Goal: Information Seeking & Learning: Learn about a topic

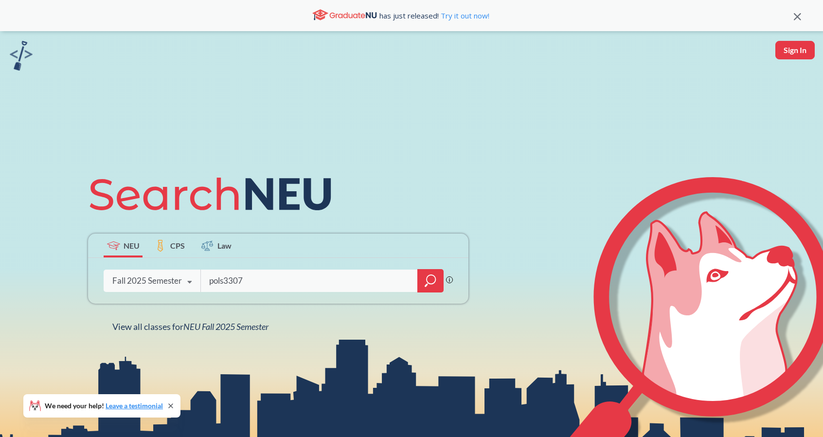
type input "pols3307"
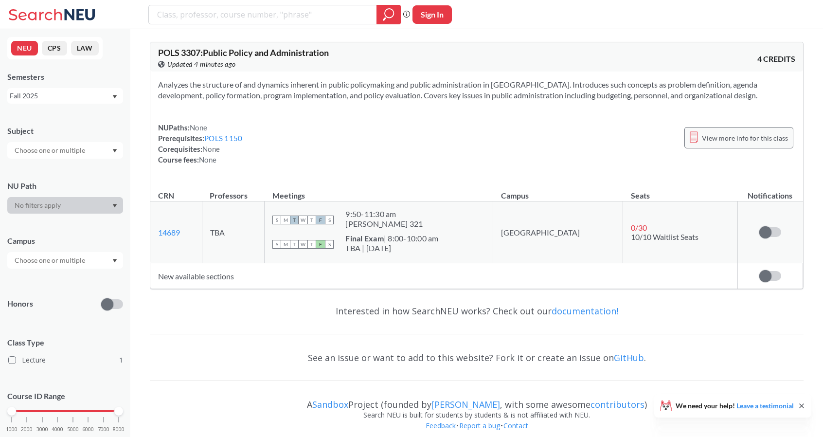
click at [726, 133] on span "View more info for this class" at bounding box center [745, 138] width 86 height 12
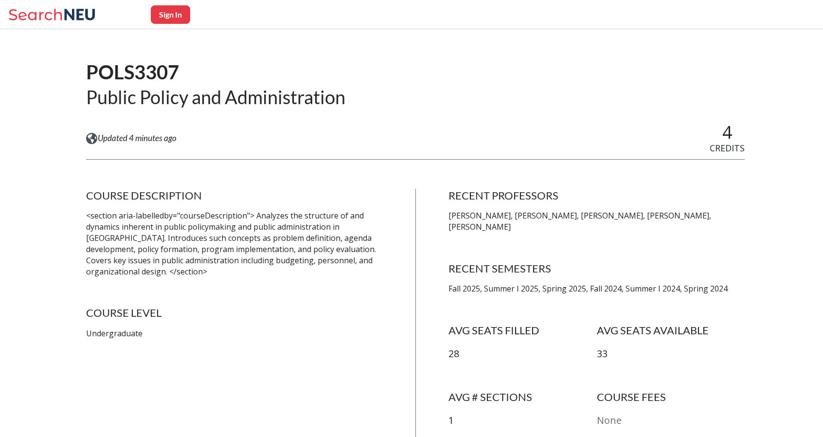
scroll to position [53, 0]
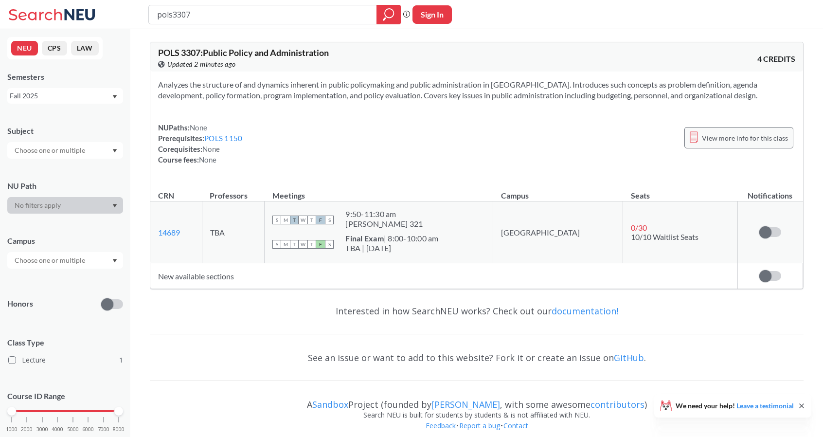
click at [762, 137] on span "View more info for this class" at bounding box center [745, 138] width 86 height 12
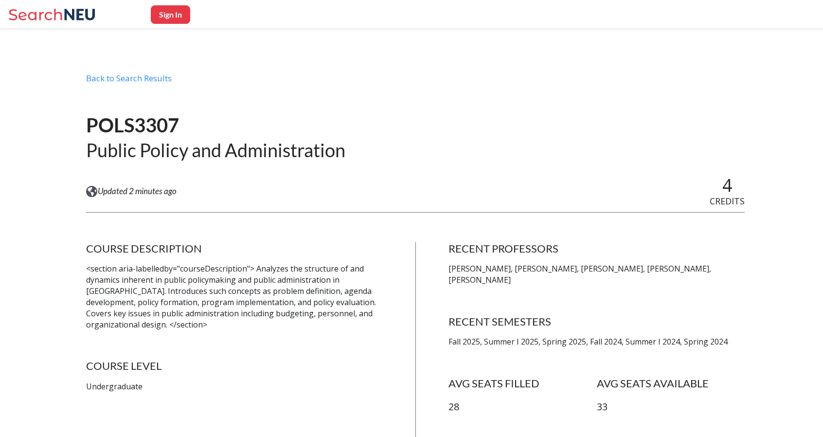
click at [500, 336] on p "Fall 2025, Summer I 2025, Spring 2025, Fall 2024, Summer I 2024, Spring 2024" at bounding box center [596, 341] width 296 height 11
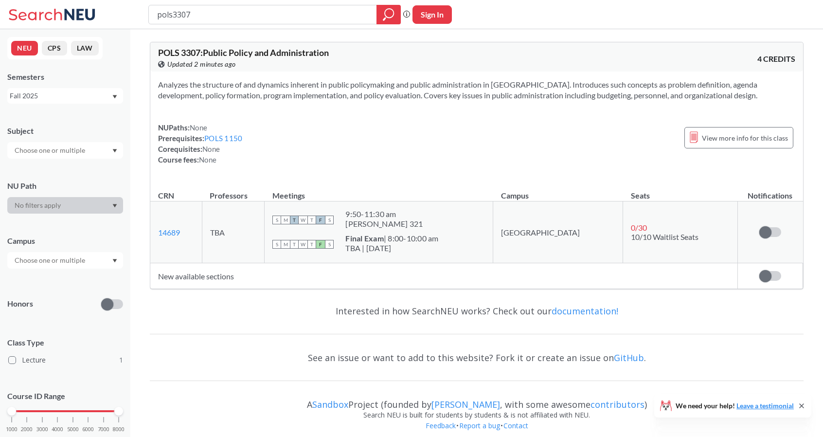
click at [87, 90] on div "Fall 2025" at bounding box center [61, 95] width 102 height 11
click at [56, 140] on span "Summer 2 2025" at bounding box center [38, 144] width 50 height 11
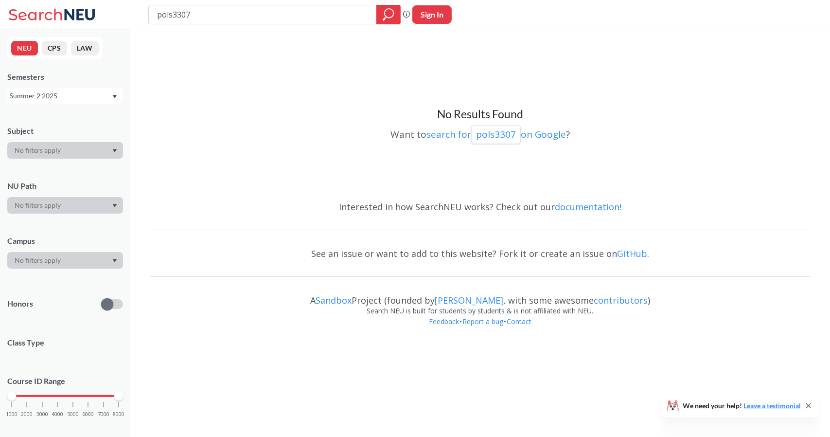
click at [85, 92] on div "Summer 2 2025" at bounding box center [61, 95] width 102 height 11
drag, startPoint x: 69, startPoint y: 174, endPoint x: 27, endPoint y: 170, distance: 41.5
click at [27, 170] on span "Summer Full 2025" at bounding box center [41, 170] width 57 height 11
click at [38, 96] on div "Summer Full 2025" at bounding box center [61, 95] width 102 height 11
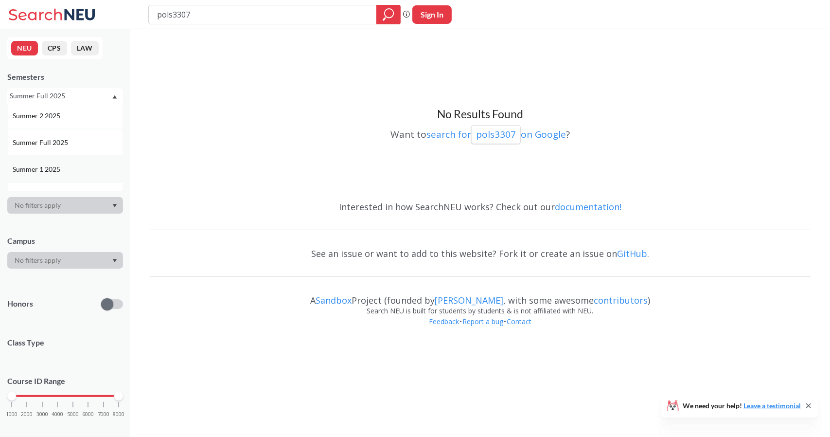
click at [53, 164] on span "Summer 1 2025" at bounding box center [38, 169] width 50 height 11
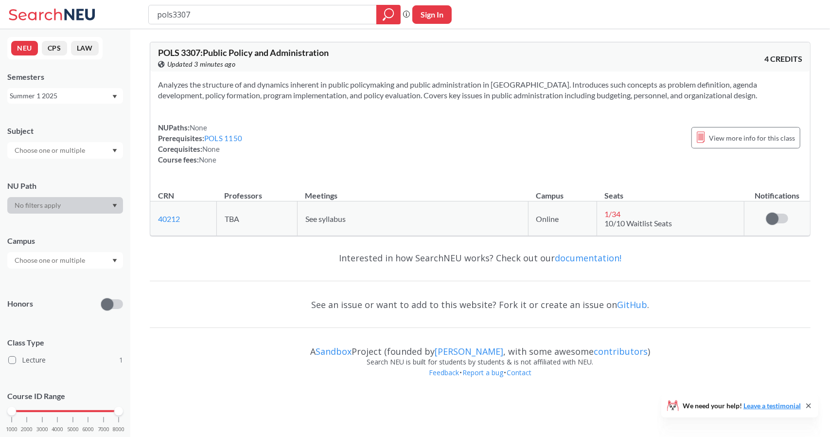
click at [439, 149] on div "NUPaths: None Prerequisites: POLS 1150 Corequisites: None Course fees: None Vie…" at bounding box center [480, 143] width 644 height 43
drag, startPoint x: 82, startPoint y: 92, endPoint x: 52, endPoint y: 93, distance: 30.2
click at [52, 93] on div "Summer 1 2025" at bounding box center [61, 95] width 102 height 11
click at [51, 165] on span "Summer 1 2024" at bounding box center [38, 168] width 50 height 11
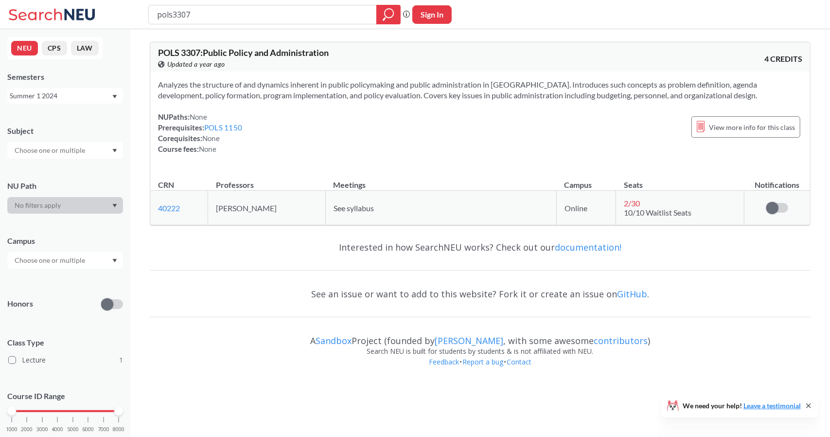
click at [69, 103] on div "Summer 1 2024" at bounding box center [65, 96] width 116 height 16
click at [71, 149] on div "Summer 2 2025" at bounding box center [65, 143] width 116 height 27
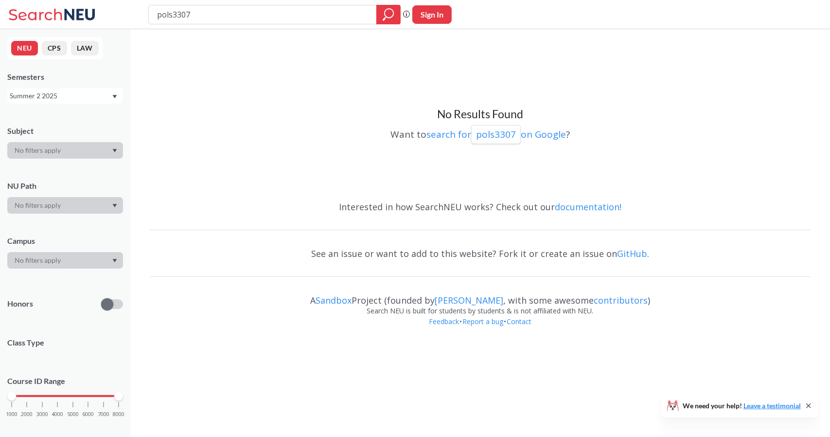
click at [49, 101] on div "Summer 2 2025" at bounding box center [61, 95] width 102 height 11
click at [54, 156] on span "Summer 1 2025" at bounding box center [38, 160] width 50 height 11
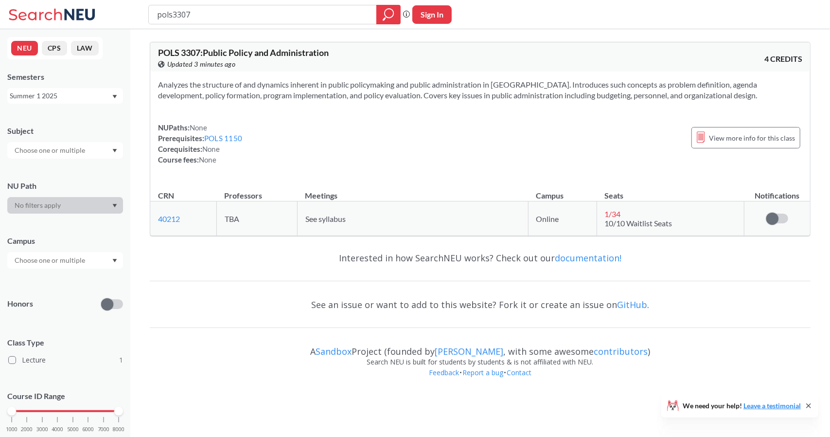
click at [61, 92] on div "Summer 1 2025" at bounding box center [61, 95] width 102 height 11
click at [49, 172] on span "Summer 1 2023" at bounding box center [38, 175] width 50 height 11
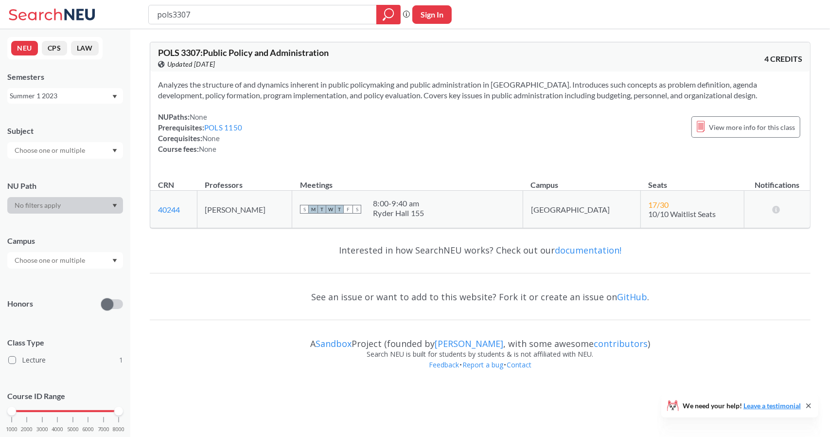
click at [274, 113] on div "NUPaths: None Prerequisites: POLS 1150 Corequisites: None Course fees: None Vie…" at bounding box center [480, 132] width 644 height 43
click at [375, 90] on span "Analyzes the structure of and dynamics inherent in public policymaking and publ…" at bounding box center [457, 90] width 599 height 20
click at [204, 15] on input "pols3307" at bounding box center [262, 14] width 213 height 17
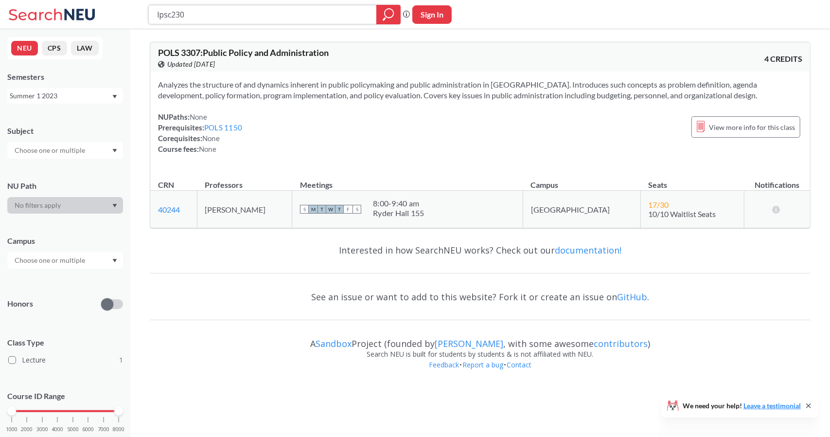
type input "lpsc2301"
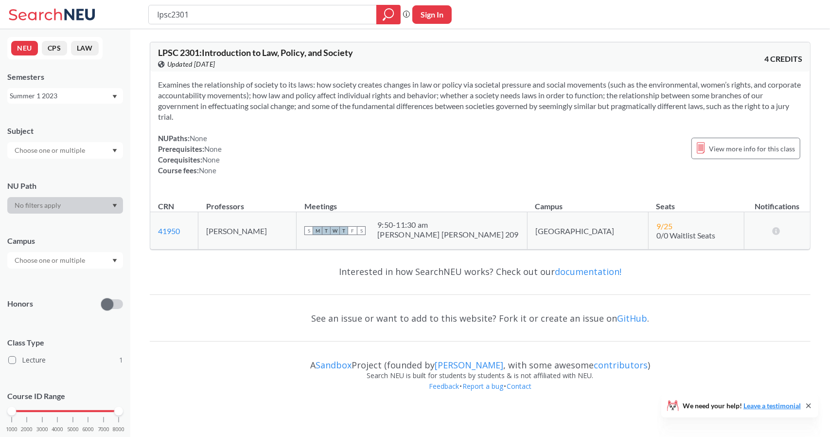
click at [92, 101] on div "Summer 1 2023" at bounding box center [61, 95] width 102 height 11
click at [77, 142] on div "Summer 2 2025" at bounding box center [68, 144] width 110 height 11
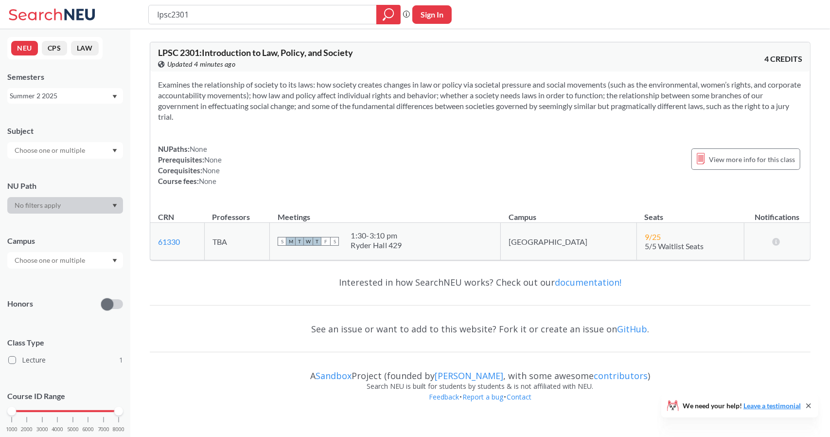
click at [80, 97] on div "Summer 2 2025" at bounding box center [61, 95] width 102 height 11
click at [71, 148] on div "Summer 1 2025" at bounding box center [68, 152] width 110 height 11
click at [92, 94] on div "Summer 1 2025" at bounding box center [61, 95] width 102 height 11
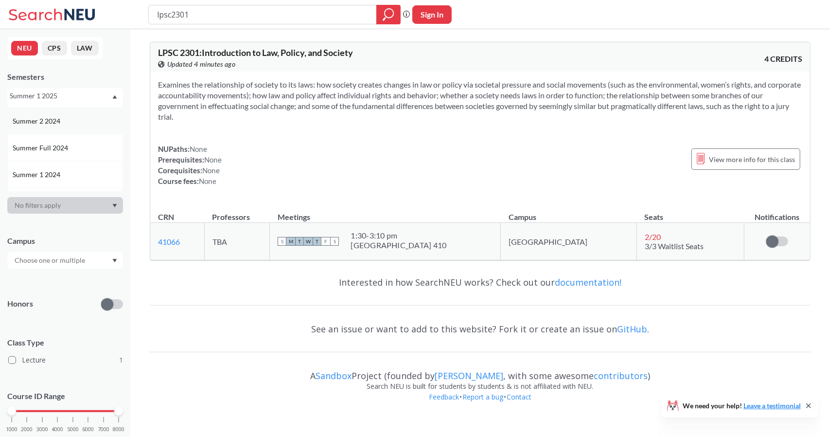
click at [54, 124] on span "Summer 2 2024" at bounding box center [38, 121] width 50 height 11
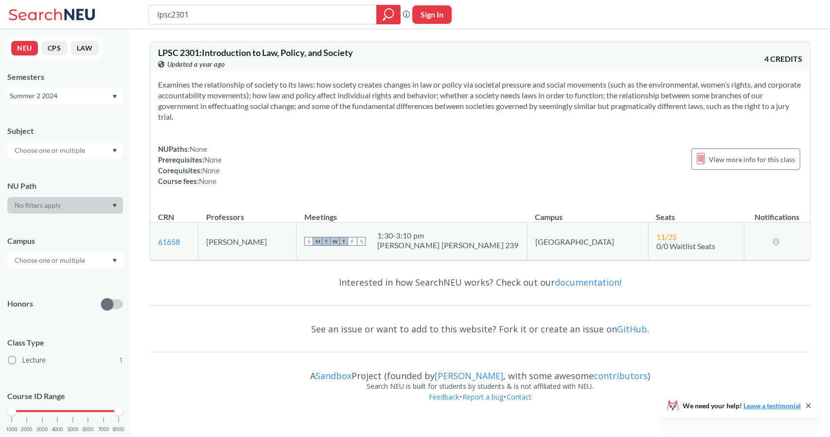
click at [57, 91] on div "Summer 2 2024" at bounding box center [61, 95] width 102 height 11
click at [63, 161] on div "Summer 1 2024" at bounding box center [68, 165] width 110 height 11
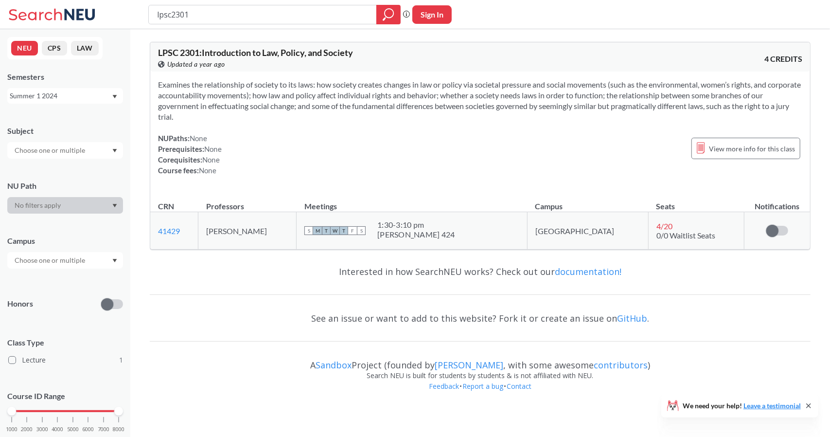
click at [318, 172] on div "NUPaths: None Prerequisites: None Corequisites: None Course fees: None View mor…" at bounding box center [480, 154] width 644 height 43
click at [228, 14] on input "lpsc2301" at bounding box center [262, 14] width 213 height 17
type input "pols2390"
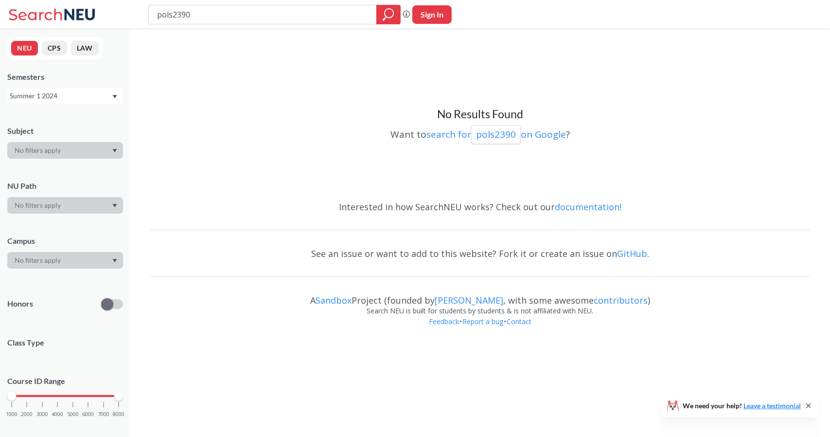
click at [70, 96] on div "Summer 1 2024" at bounding box center [61, 95] width 102 height 11
click at [60, 142] on span "Summer 2 2025" at bounding box center [38, 144] width 50 height 11
click at [58, 97] on div "Summer 2 2025" at bounding box center [61, 95] width 102 height 11
click at [53, 155] on span "Summer Full 2025" at bounding box center [41, 154] width 57 height 11
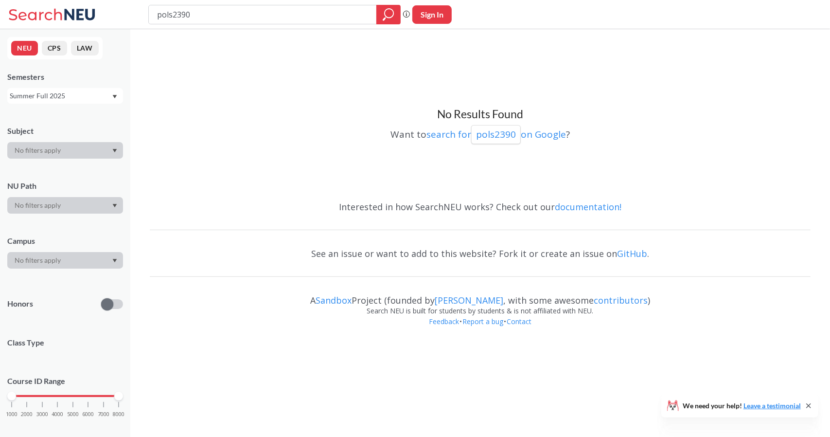
click at [40, 95] on div "Summer Full 2025" at bounding box center [61, 95] width 102 height 11
click at [43, 124] on div "Fall 2024" at bounding box center [65, 116] width 116 height 27
click at [56, 94] on div "Fall 2024" at bounding box center [61, 95] width 102 height 11
click at [69, 145] on div "Summer 2 2025" at bounding box center [68, 144] width 110 height 11
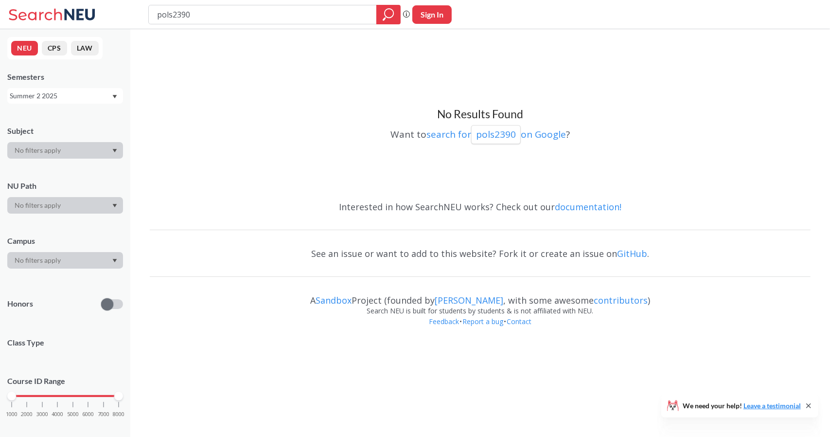
click at [61, 99] on div "Summer 2 2025" at bounding box center [61, 95] width 102 height 11
click at [51, 165] on span "Spring 2025" at bounding box center [32, 162] width 38 height 11
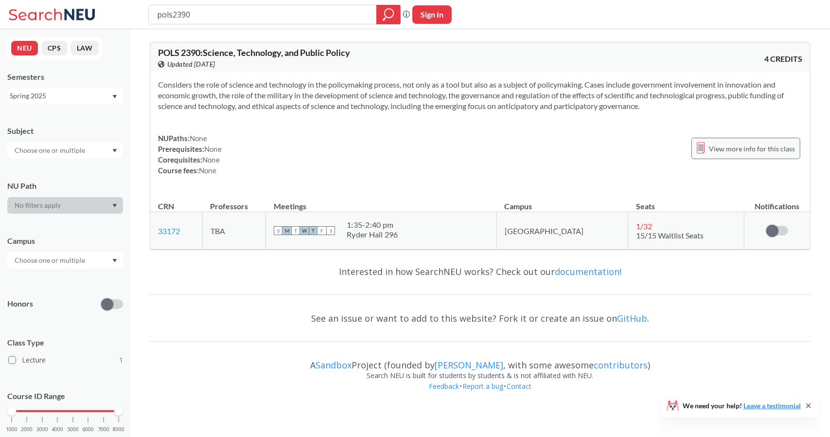
click at [751, 153] on span "View more info for this class" at bounding box center [752, 148] width 86 height 12
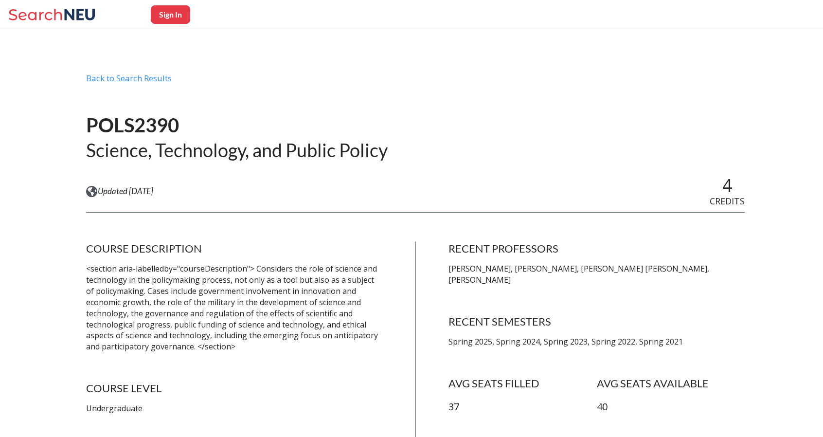
scroll to position [1, 0]
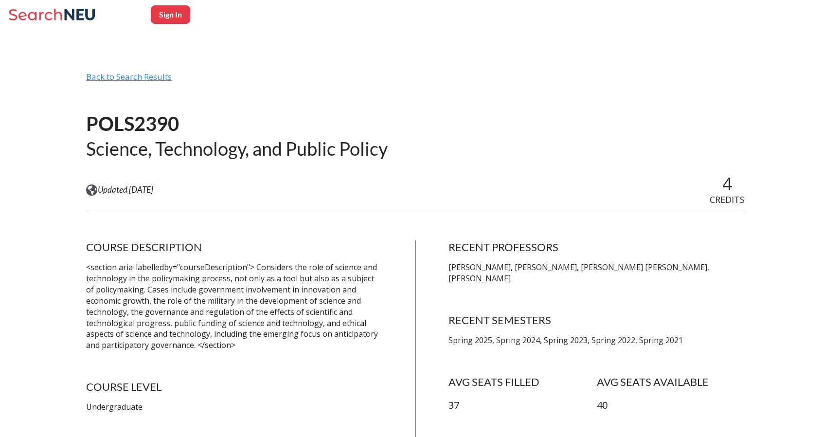
click at [140, 79] on div "Back to Search Results" at bounding box center [415, 80] width 658 height 18
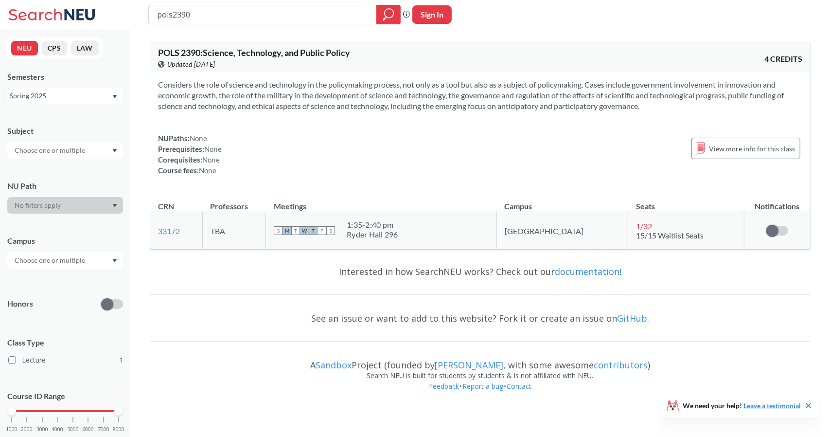
click at [196, 21] on input "pols2390" at bounding box center [262, 14] width 213 height 17
type input "cy5240"
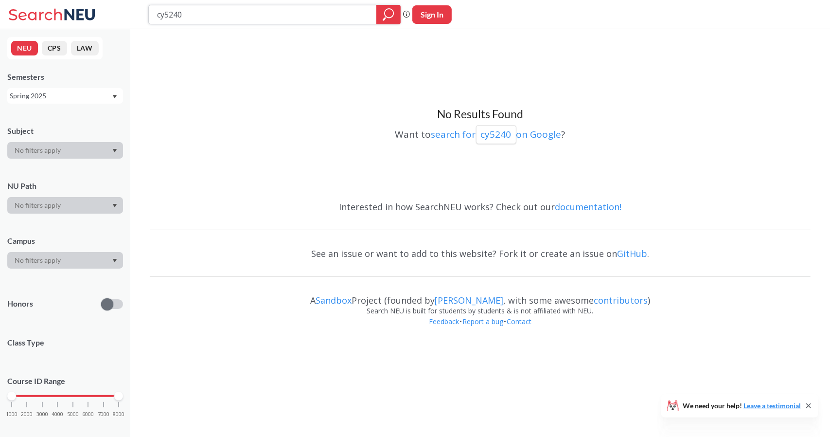
click at [390, 12] on icon "magnifying glass" at bounding box center [389, 15] width 12 height 14
click at [86, 99] on div "Spring 2025" at bounding box center [61, 95] width 102 height 11
click at [65, 167] on div "Fall 2024" at bounding box center [65, 173] width 116 height 27
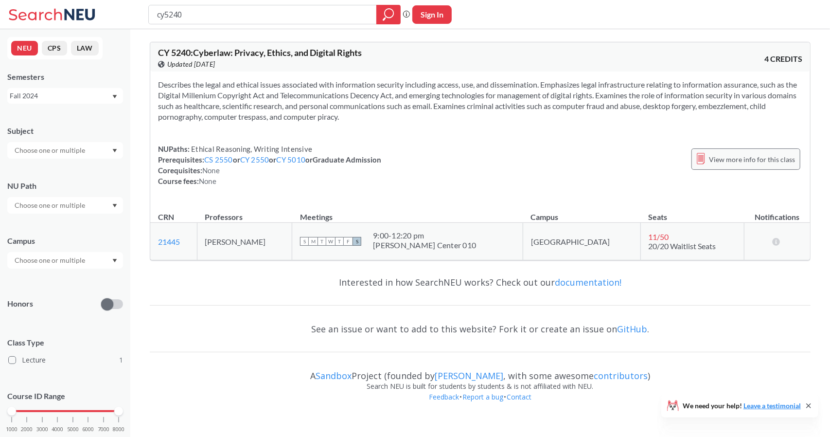
click at [709, 159] on div "View more info for this class" at bounding box center [746, 158] width 109 height 21
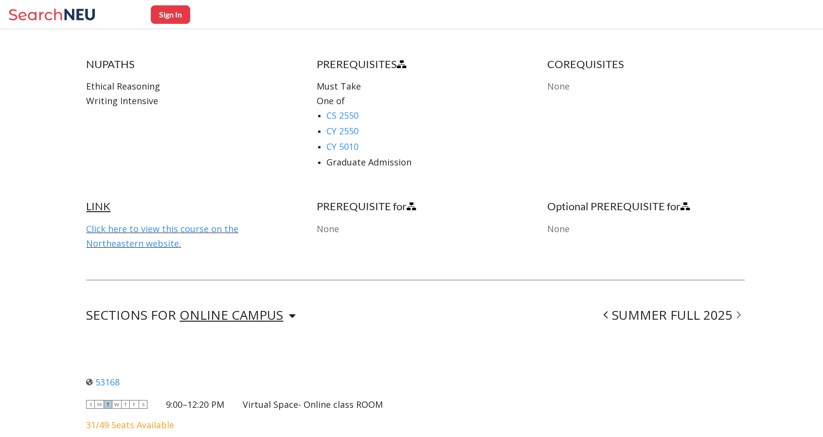
scroll to position [501, 0]
click at [296, 227] on div "LINK Click here to view this course on the Northeastern website. PREREQUISITE f…" at bounding box center [415, 238] width 658 height 80
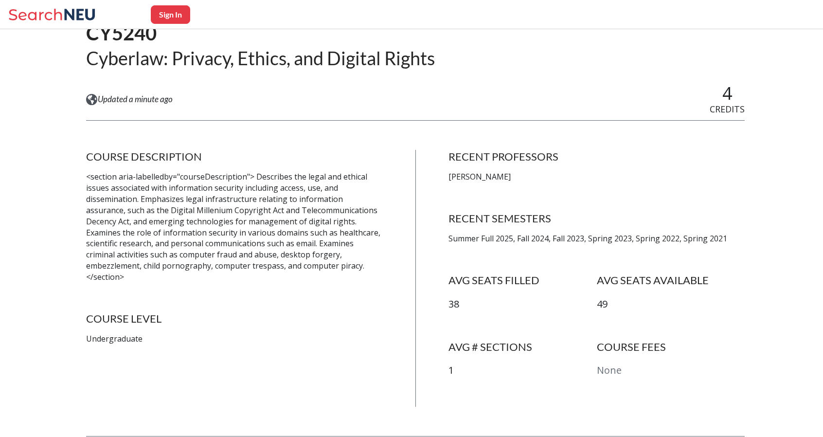
scroll to position [0, 0]
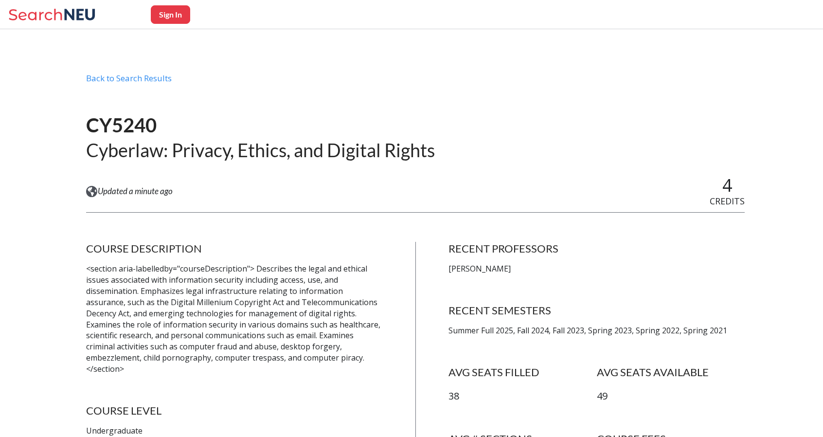
click at [175, 16] on button "Sign In" at bounding box center [170, 14] width 39 height 18
select select "US"
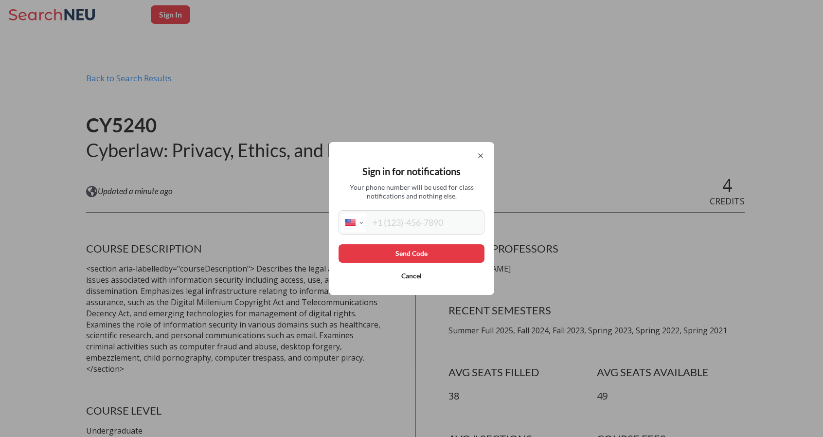
click at [475, 153] on div at bounding box center [411, 156] width 146 height 8
click at [484, 153] on icon at bounding box center [481, 156] width 8 height 8
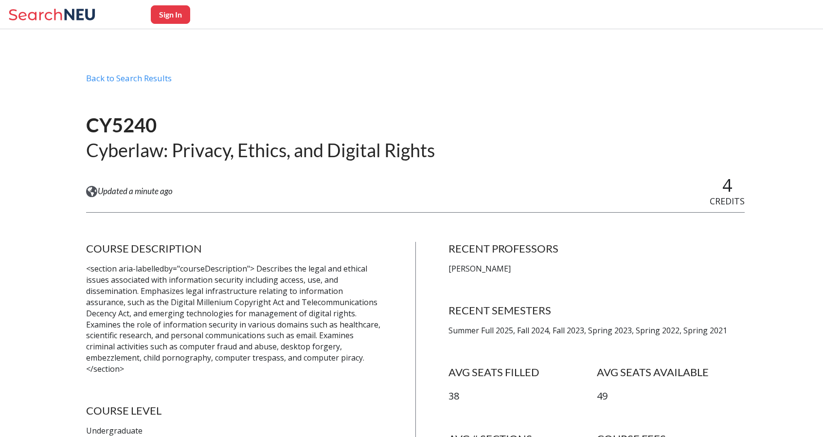
click at [64, 20] on icon at bounding box center [53, 14] width 90 height 19
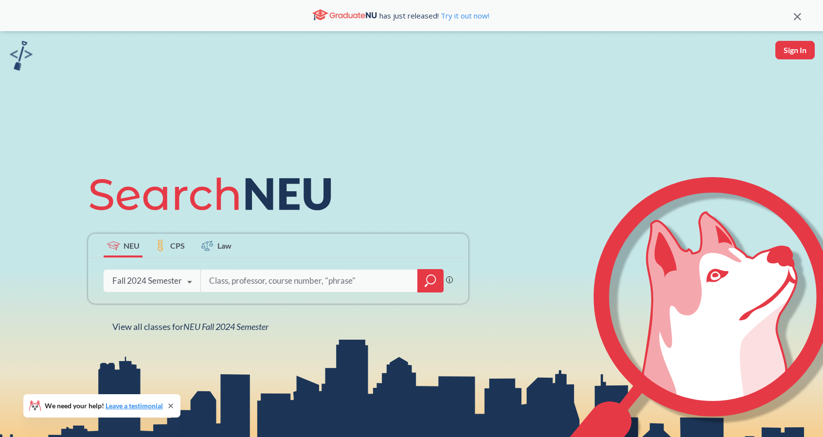
click at [243, 284] on input "search" at bounding box center [309, 280] width 202 height 20
type input "cy4740"
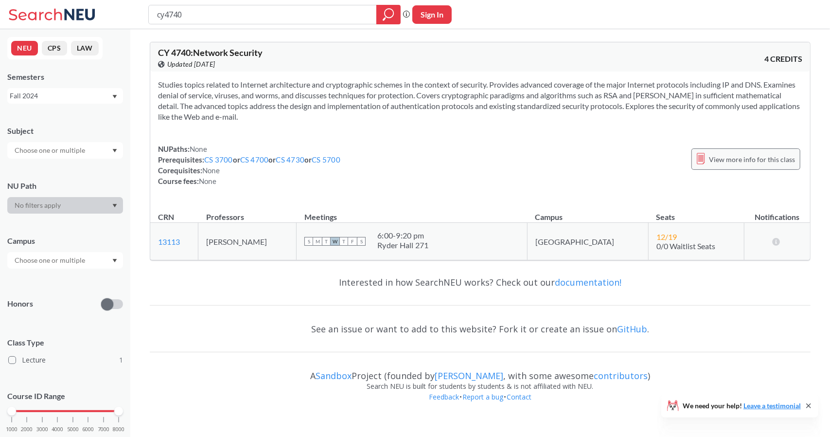
click at [759, 161] on span "View more info for this class" at bounding box center [752, 159] width 86 height 12
click at [78, 87] on div "Semesters Fall 2024" at bounding box center [65, 87] width 116 height 32
click at [71, 92] on div "Fall 2024" at bounding box center [61, 95] width 102 height 11
drag, startPoint x: 61, startPoint y: 119, endPoint x: 53, endPoint y: 118, distance: 7.9
click at [53, 118] on div "Fall 2025" at bounding box center [68, 117] width 110 height 11
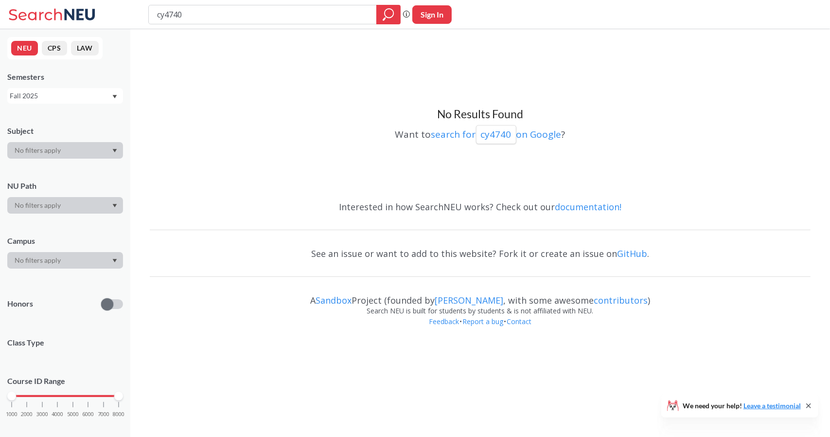
click at [73, 93] on div "Fall 2025" at bounding box center [61, 95] width 102 height 11
click at [51, 183] on div "Spring 2025" at bounding box center [68, 187] width 110 height 11
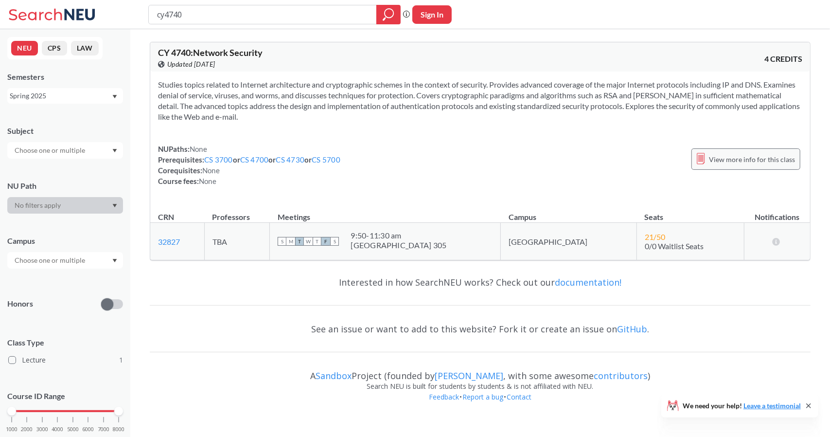
click at [744, 161] on span "View more info for this class" at bounding box center [752, 159] width 86 height 12
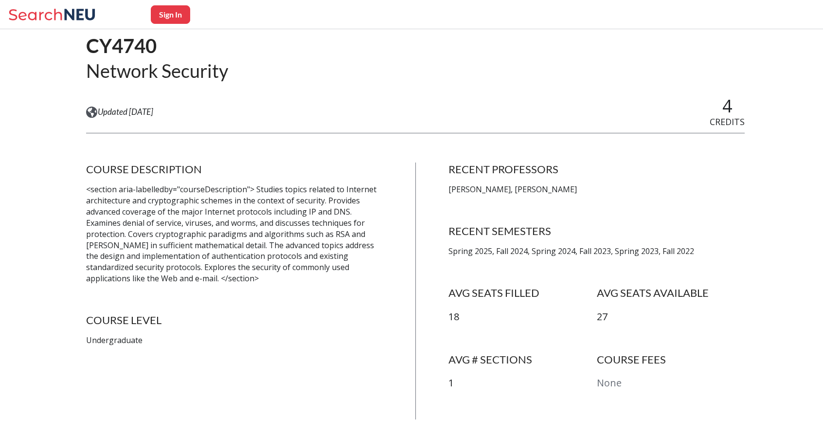
scroll to position [81, 0]
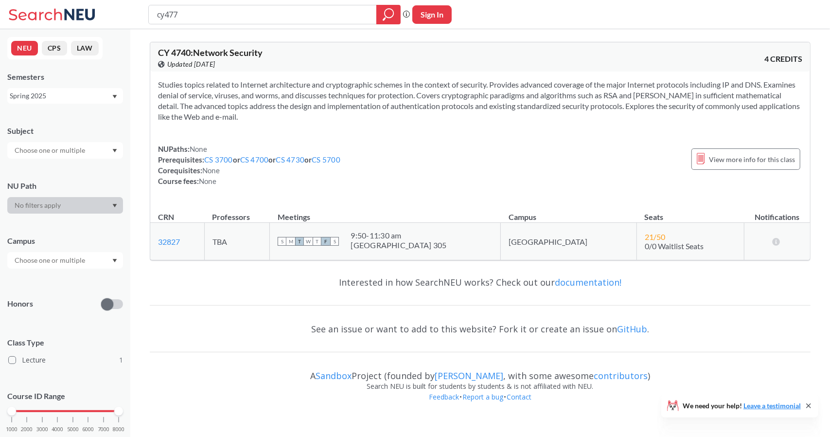
type input "cy4770"
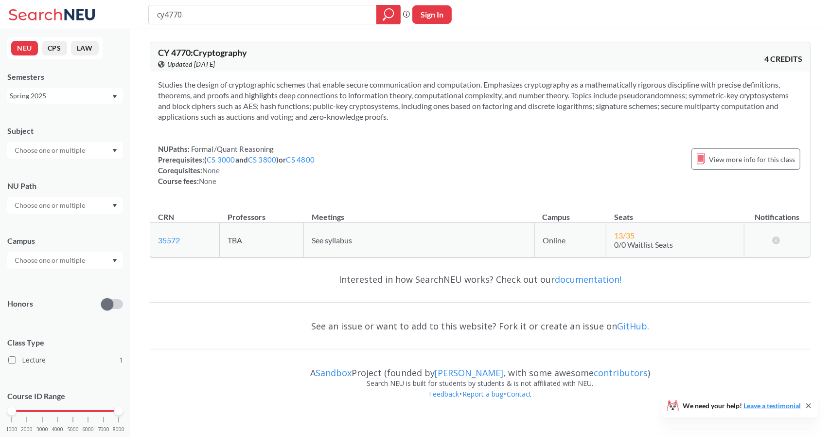
drag, startPoint x: 743, startPoint y: 166, endPoint x: 725, endPoint y: 157, distance: 20.9
click at [725, 157] on span "View more info for this class" at bounding box center [752, 159] width 86 height 12
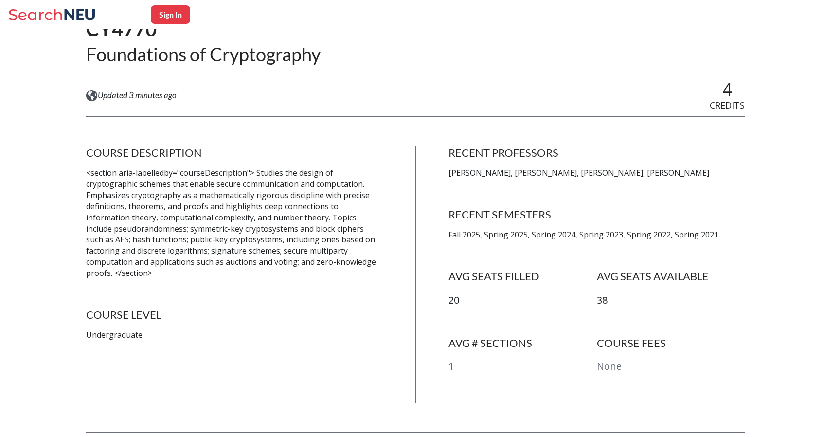
scroll to position [96, 0]
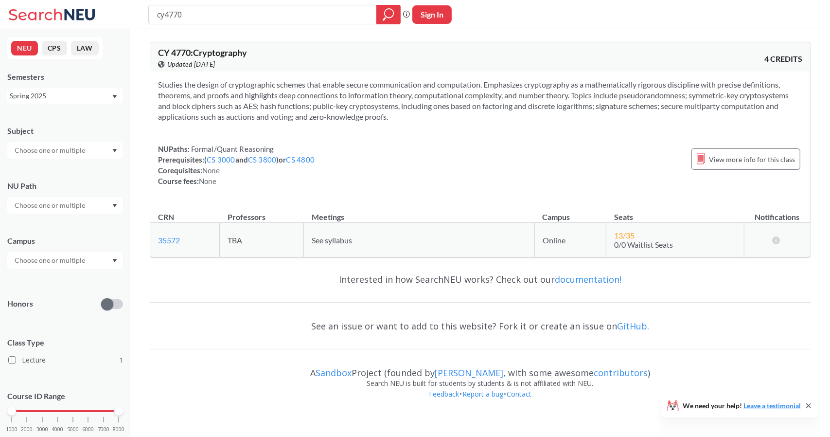
click at [498, 172] on div "NUPaths: Formal/Quant Reasoning Prerequisites: ( CS 3000 and CS 3800 ) or CS 48…" at bounding box center [480, 164] width 644 height 43
click at [102, 106] on div "NEU CPS LAW Semesters Spring 2025 Subject NU Path Campus Honors Class Type Lect…" at bounding box center [65, 233] width 130 height 408
click at [102, 102] on div "Spring 2025" at bounding box center [65, 96] width 116 height 16
click at [73, 118] on div "Fall 2025" at bounding box center [68, 117] width 110 height 11
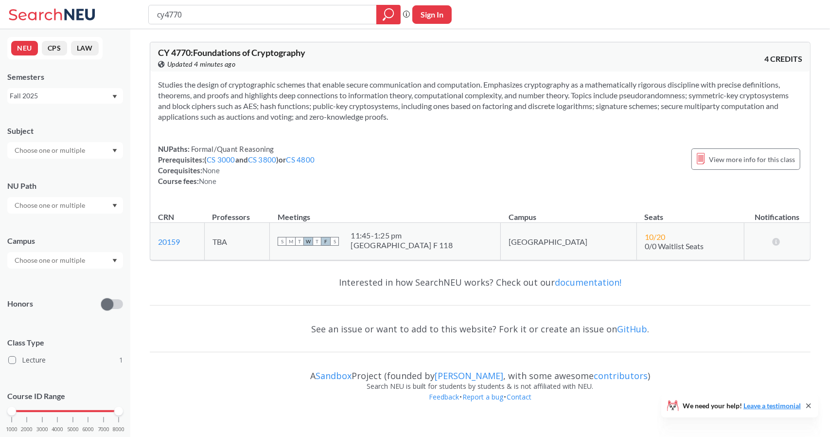
click at [546, 166] on div "NUPaths: Formal/Quant Reasoning Prerequisites: ( CS 3000 and CS 3800 ) or CS 48…" at bounding box center [480, 164] width 644 height 43
drag, startPoint x: 546, startPoint y: 166, endPoint x: 524, endPoint y: 154, distance: 24.6
click at [524, 154] on div "NUPaths: Formal/Quant Reasoning Prerequisites: ( CS 3000 and CS 3800 ) or CS 48…" at bounding box center [480, 164] width 644 height 43
click at [731, 162] on span "View more info for this class" at bounding box center [752, 159] width 86 height 12
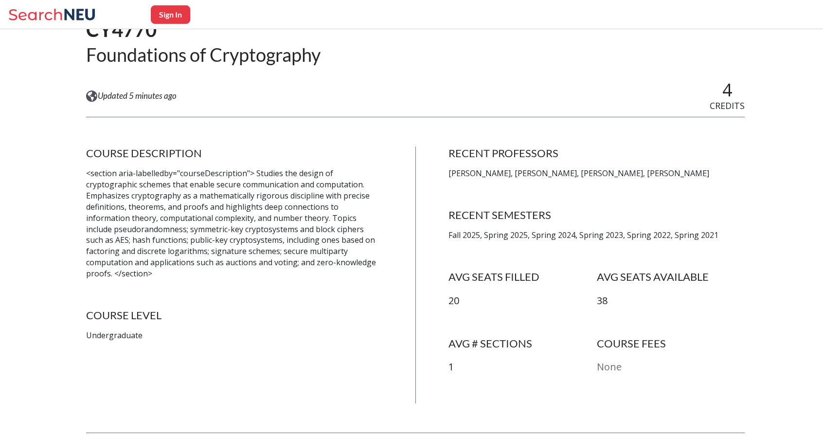
scroll to position [112, 0]
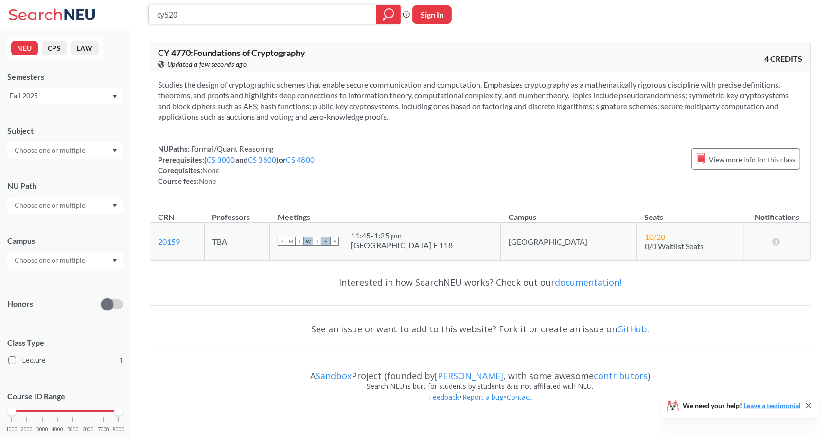
type input "cy5200"
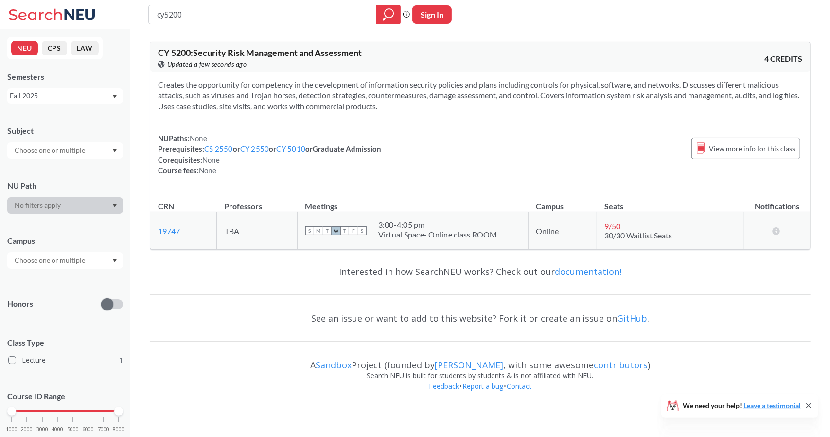
click at [486, 185] on div "Creates the opportunity for competency in the development of information securi…" at bounding box center [480, 131] width 660 height 120
click at [794, 150] on span "View more info for this class" at bounding box center [752, 148] width 86 height 12
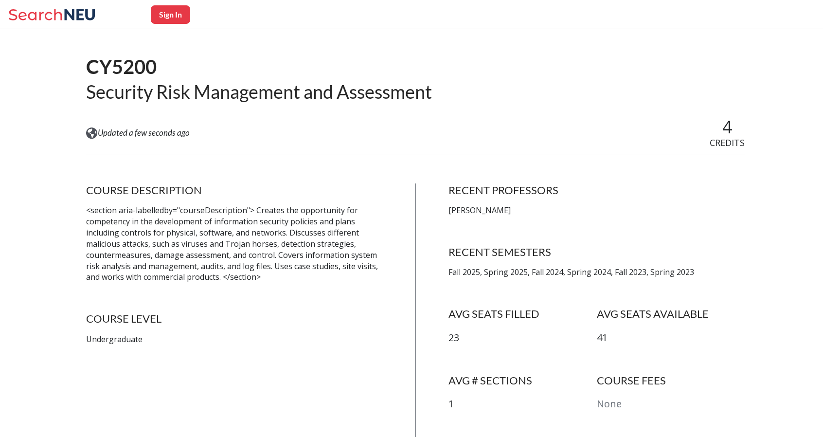
scroll to position [59, 0]
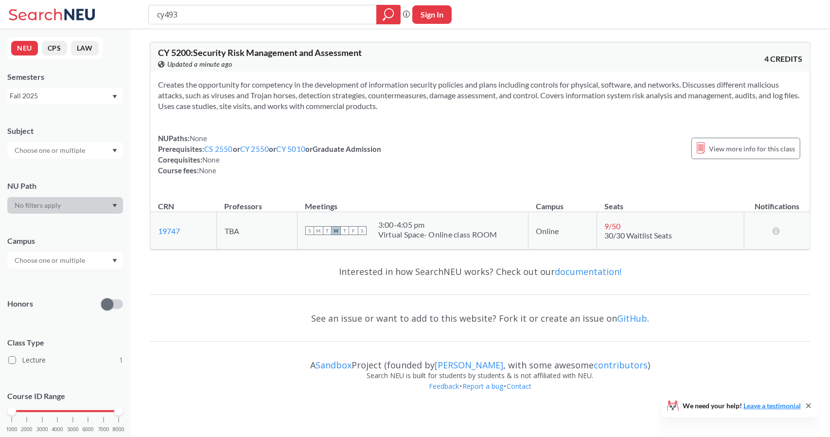
type input "cy4930"
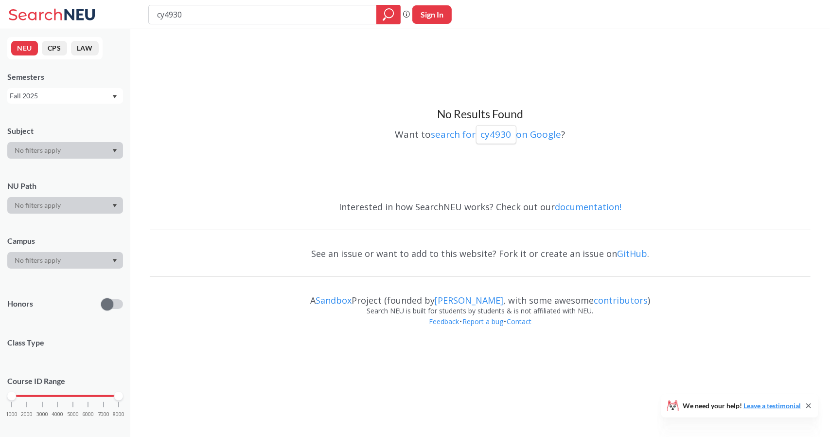
click at [101, 93] on div "Fall 2025" at bounding box center [61, 95] width 102 height 11
click at [58, 163] on div "Spring 2025" at bounding box center [68, 163] width 110 height 11
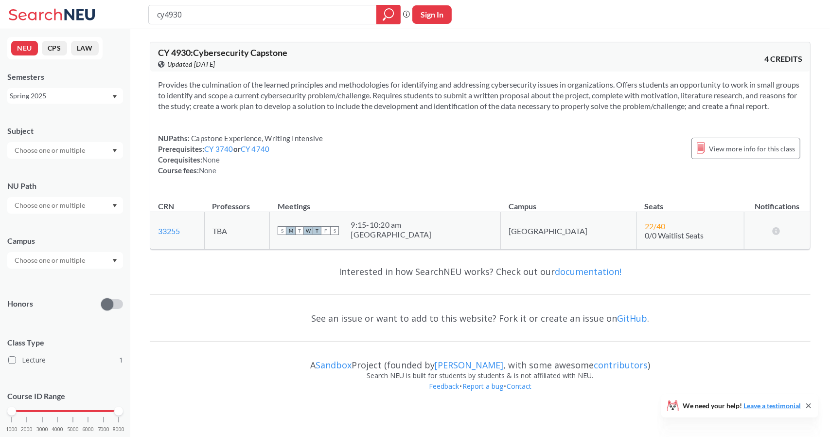
click at [343, 165] on div "NUPaths: Capstone Experience, Writing Intensive Prerequisites: CY 3740 or CY 47…" at bounding box center [480, 154] width 644 height 43
click at [492, 87] on section "Provides the culmination of the learned principles and methodologies for identi…" at bounding box center [480, 95] width 644 height 32
click at [491, 106] on section "Provides the culmination of the learned principles and methodologies for identi…" at bounding box center [480, 95] width 644 height 32
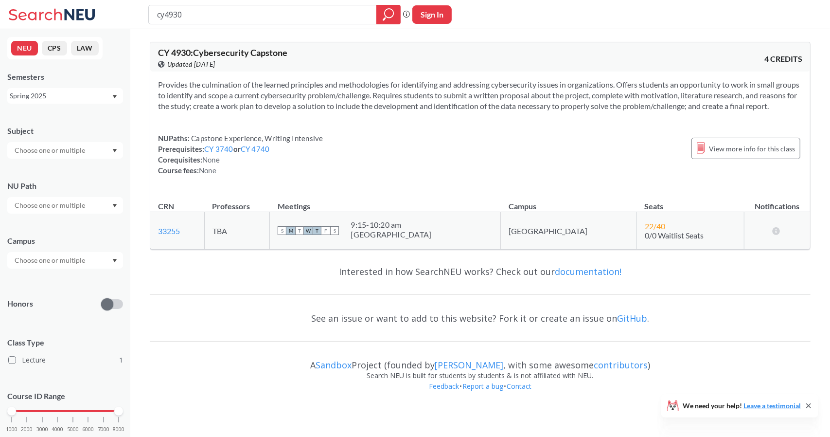
click at [472, 138] on div "Provides the culmination of the learned principles and methodologies for identi…" at bounding box center [480, 131] width 660 height 120
click at [461, 176] on div "NUPaths: Capstone Experience, Writing Intensive Prerequisites: CY 3740 or CY 47…" at bounding box center [480, 154] width 644 height 43
click at [459, 161] on div "NUPaths: Capstone Experience, Writing Intensive Prerequisites: CY 3740 or CY 47…" at bounding box center [480, 154] width 644 height 43
click at [425, 161] on div "NUPaths: Capstone Experience, Writing Intensive Prerequisites: CY 3740 or CY 47…" at bounding box center [480, 154] width 644 height 43
click at [222, 153] on link "CY 3740" at bounding box center [218, 148] width 29 height 9
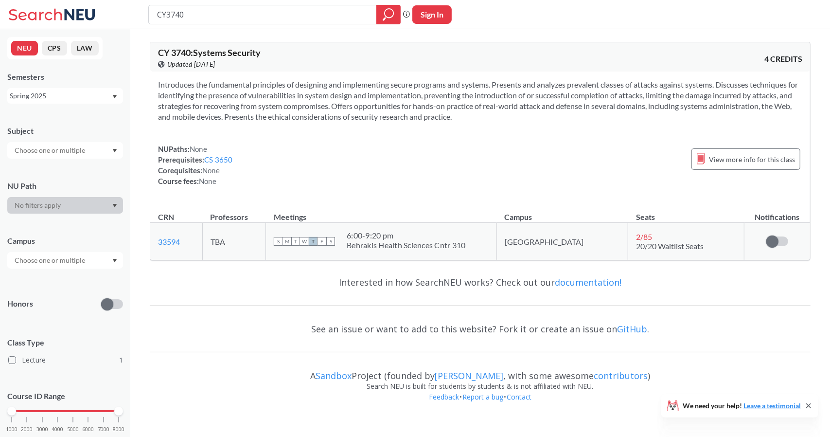
type input "cy4930"
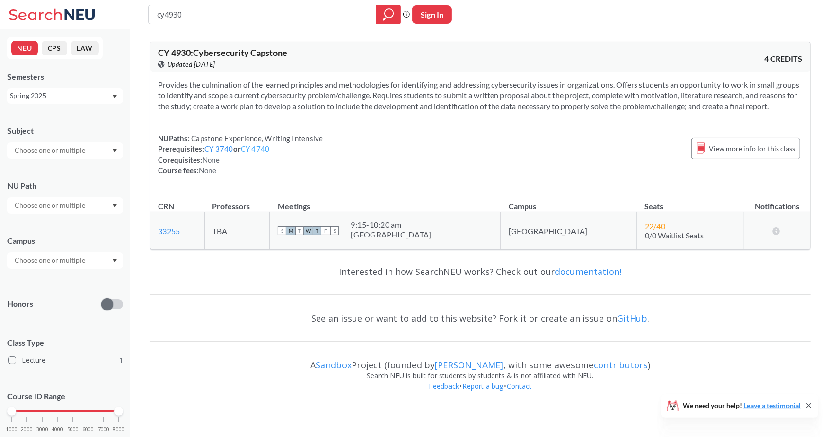
click at [267, 153] on link "CY 4740" at bounding box center [255, 148] width 29 height 9
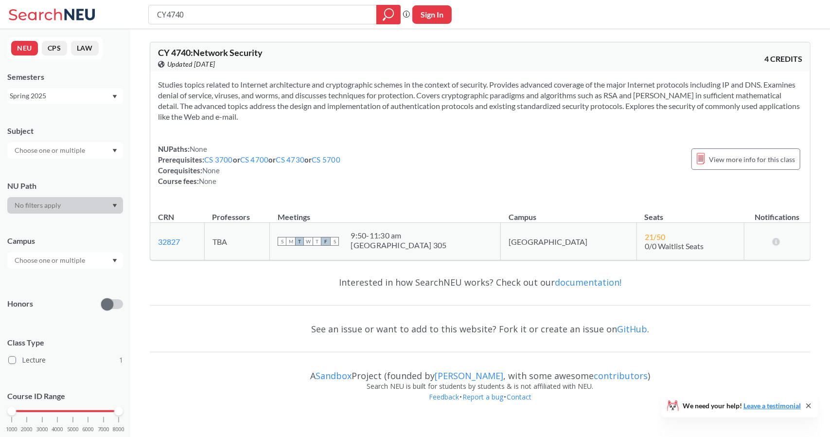
type input "cy4930"
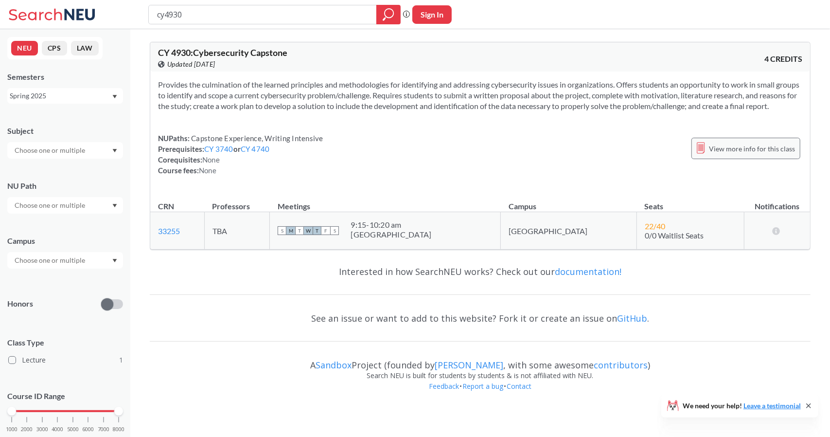
click at [775, 155] on span "View more info for this class" at bounding box center [752, 148] width 86 height 12
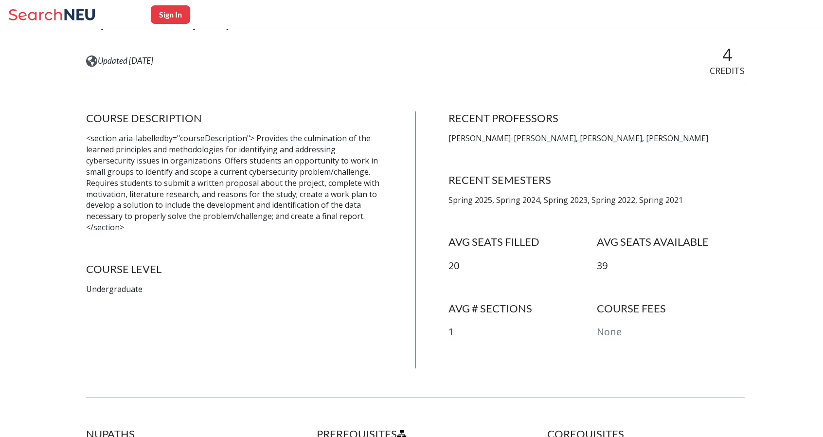
scroll to position [135, 0]
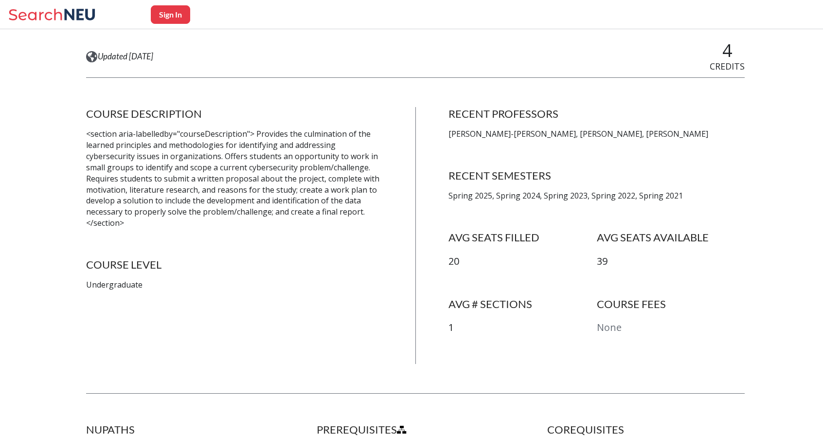
click at [302, 142] on p "<section aria-labelledby="courseDescription"> Provides the culmination of the l…" at bounding box center [234, 178] width 296 height 100
click at [287, 205] on p "<section aria-labelledby="courseDescription"> Provides the culmination of the l…" at bounding box center [234, 178] width 296 height 100
click at [367, 222] on div "COURSE DESCRIPTION <section aria-labelledby="courseDescription"> Provides the c…" at bounding box center [234, 235] width 296 height 257
click at [315, 258] on h4 "COURSE LEVEL" at bounding box center [234, 265] width 296 height 14
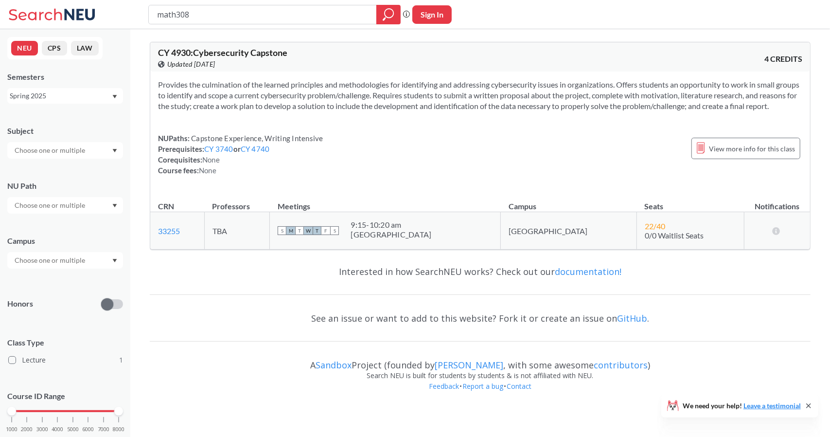
type input "math3081"
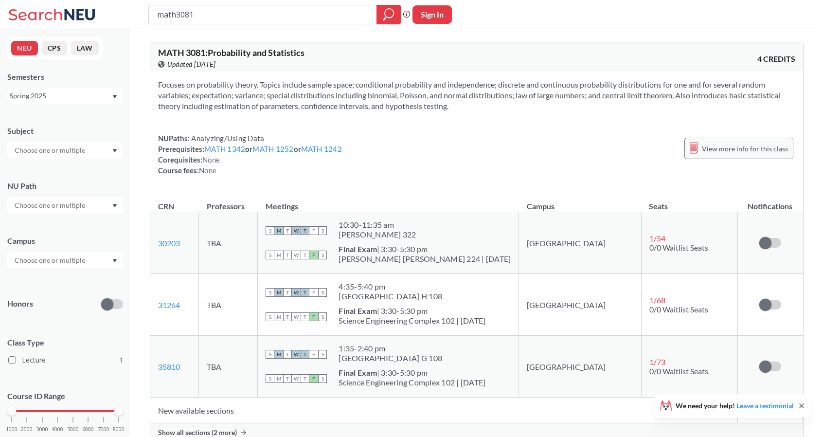
click at [725, 146] on span "View more info for this class" at bounding box center [745, 148] width 86 height 12
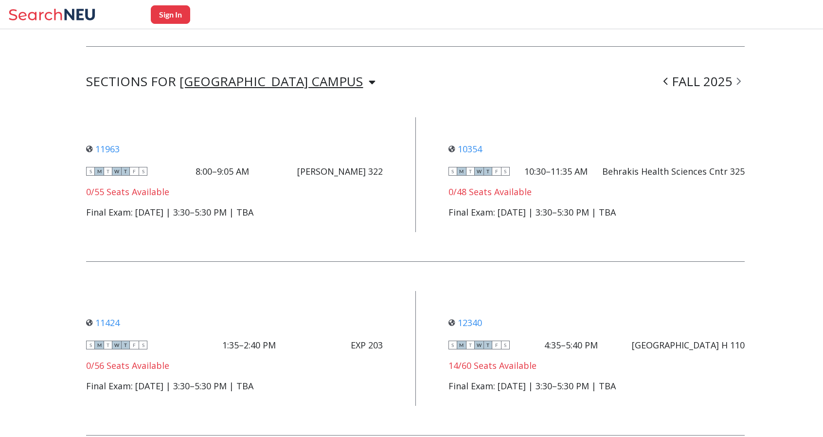
scroll to position [740, 0]
click at [741, 76] on icon at bounding box center [738, 81] width 4 height 10
click at [741, 77] on icon at bounding box center [739, 80] width 4 height 7
click at [668, 76] on icon at bounding box center [665, 81] width 4 height 10
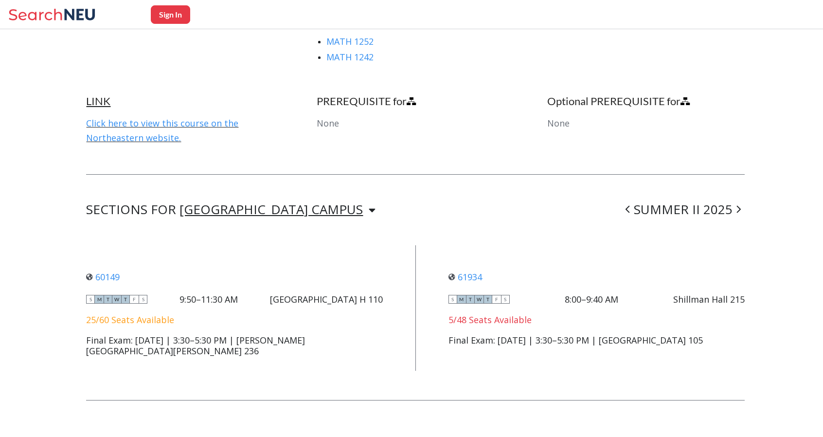
click at [415, 253] on div "60149 View this section on Banner. S M T W T F S 9:50–11:30 AM [GEOGRAPHIC_DATA…" at bounding box center [415, 307] width 658 height 125
click at [416, 249] on div "60149 View this section on Banner. S M T W T F S 9:50–11:30 AM [GEOGRAPHIC_DATA…" at bounding box center [415, 307] width 658 height 125
click at [420, 299] on div "60149 View this section on Banner. S M T W T F S 9:50–11:30 AM [GEOGRAPHIC_DATA…" at bounding box center [415, 307] width 658 height 125
click at [410, 299] on div "60149 View this section on Banner. S M T W T F S 9:50–11:30 AM [GEOGRAPHIC_DATA…" at bounding box center [415, 307] width 658 height 125
click at [422, 298] on div "60149 View this section on Banner. S M T W T F S 9:50–11:30 AM [GEOGRAPHIC_DATA…" at bounding box center [415, 307] width 658 height 125
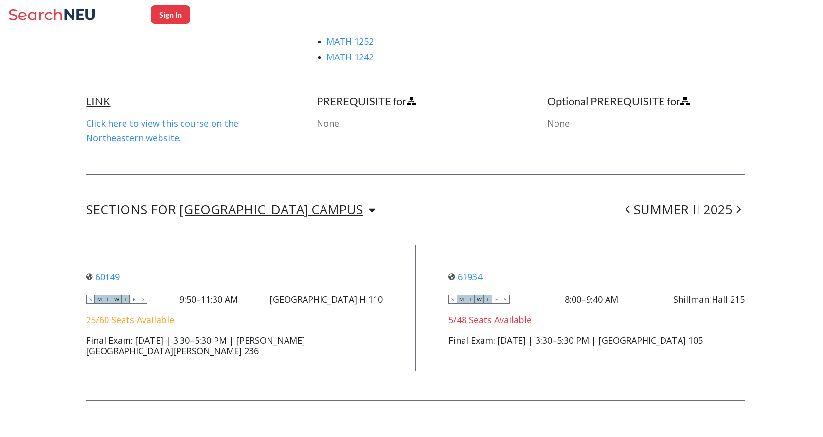
click at [422, 298] on div "60149 View this section on Banner. S M T W T F S 9:50–11:30 AM [GEOGRAPHIC_DATA…" at bounding box center [415, 307] width 658 height 125
click at [409, 296] on div "60149 View this section on Banner. S M T W T F S 9:50–11:30 AM [GEOGRAPHIC_DATA…" at bounding box center [415, 307] width 658 height 125
click at [378, 271] on div "60149 View this section on Banner." at bounding box center [234, 276] width 296 height 11
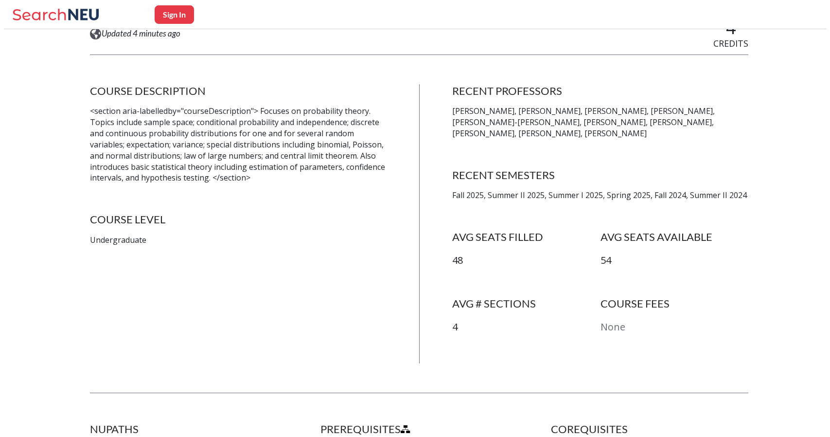
scroll to position [0, 0]
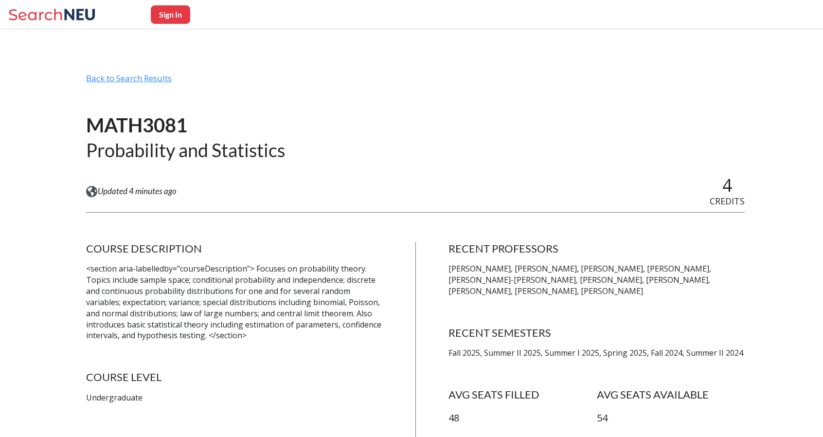
click at [165, 82] on div "Back to Search Results" at bounding box center [415, 82] width 658 height 18
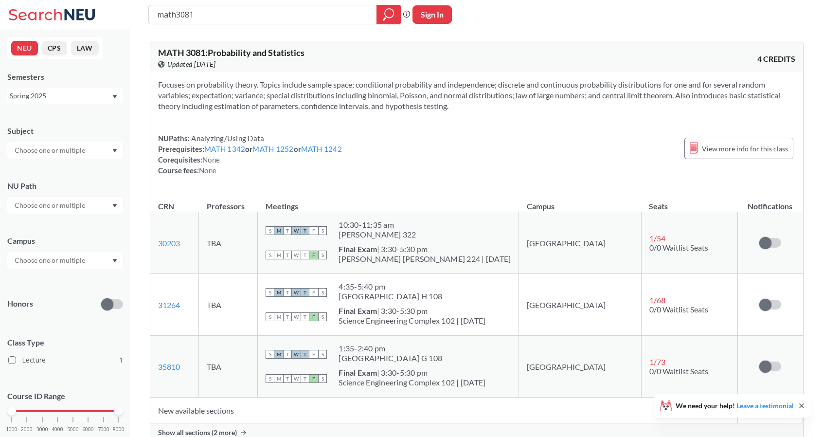
click at [256, 22] on input "math3081" at bounding box center [262, 14] width 213 height 17
type input "pols3307"
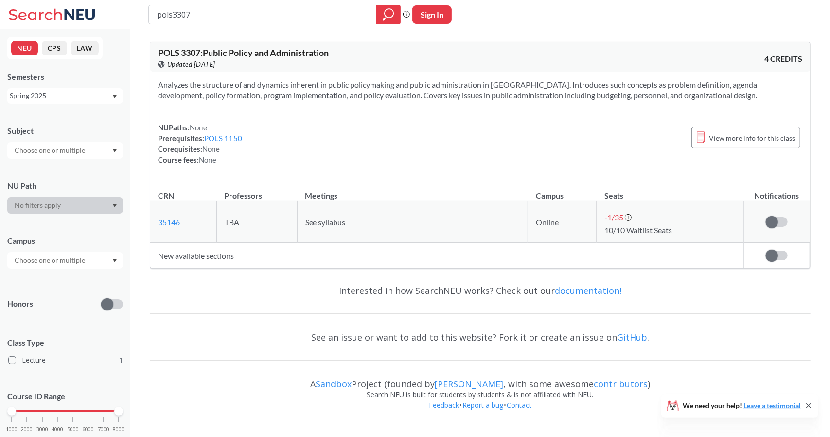
click at [423, 129] on div "NUPaths: None Prerequisites: POLS 1150 Corequisites: None Course fees: None Vie…" at bounding box center [480, 143] width 644 height 43
click at [543, 84] on section "Analyzes the structure of and dynamics inherent in public policymaking and publ…" at bounding box center [480, 89] width 644 height 21
click at [199, 16] on input "pols3307" at bounding box center [262, 14] width 213 height 17
type input "lpsc2301"
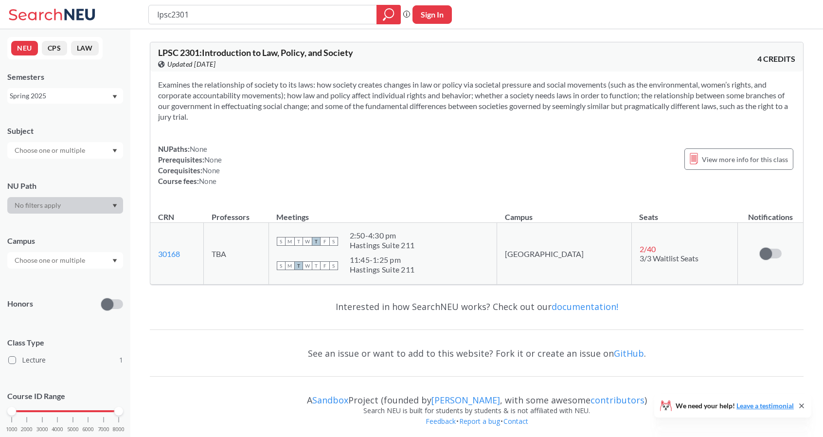
click at [50, 93] on div "Spring 2025" at bounding box center [61, 95] width 102 height 11
click at [58, 150] on div "Summer 2 2025" at bounding box center [65, 143] width 116 height 27
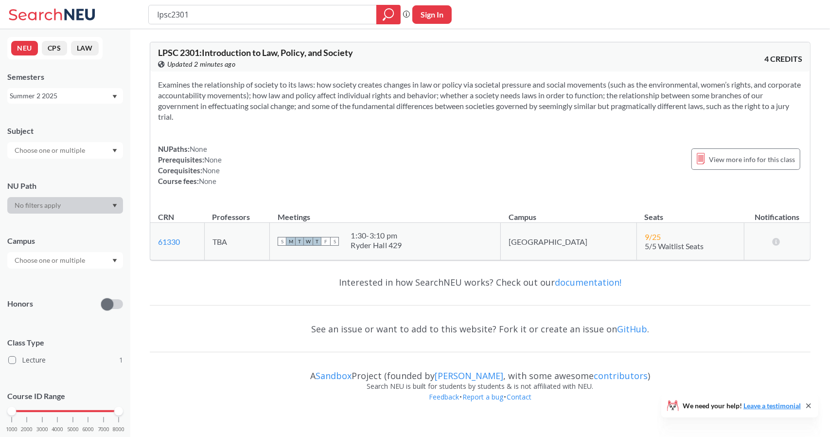
click at [58, 100] on div "Summer 2 2025" at bounding box center [61, 95] width 102 height 11
click at [62, 178] on div "Summer 1 2025" at bounding box center [68, 182] width 110 height 11
click at [176, 13] on input "lpsc2301" at bounding box center [262, 14] width 213 height 17
type input "lpsc101"
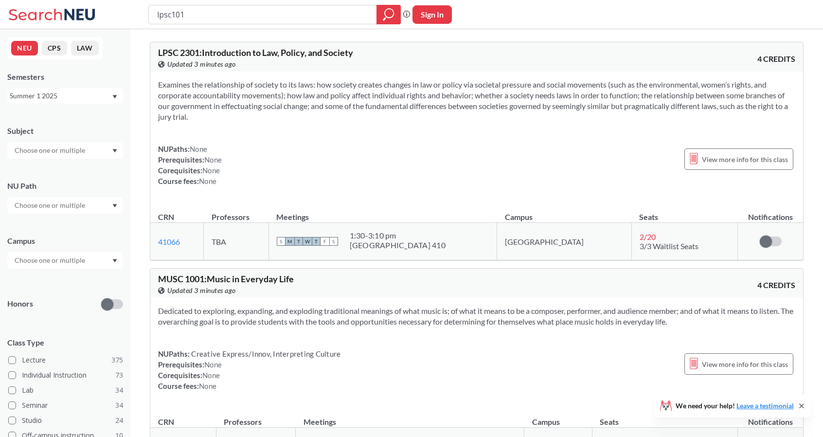
click at [176, 13] on input "lpsc101" at bounding box center [262, 14] width 213 height 17
type input "lpsc1101"
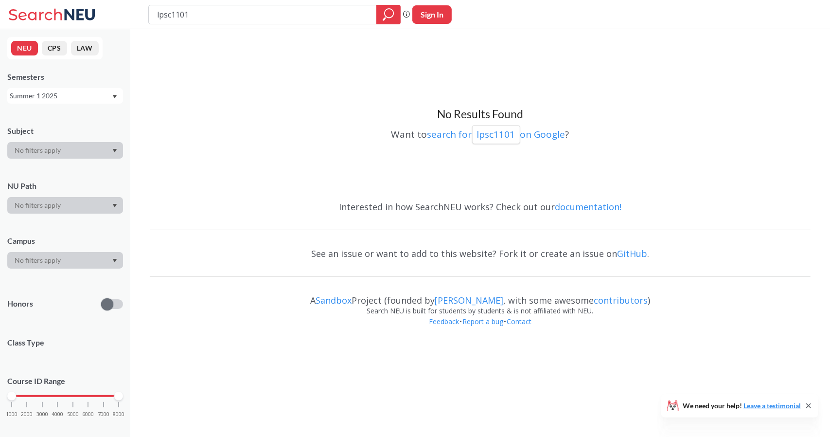
click at [60, 103] on div "Summer 1 2025" at bounding box center [65, 96] width 116 height 16
click at [56, 139] on span "Summer 2 2025" at bounding box center [38, 144] width 50 height 11
click at [67, 84] on div "Semesters Summer 2 2025" at bounding box center [65, 87] width 116 height 32
click at [64, 100] on div "Summer 2 2025" at bounding box center [61, 95] width 102 height 11
click at [47, 116] on div "Fall 2025" at bounding box center [68, 117] width 110 height 11
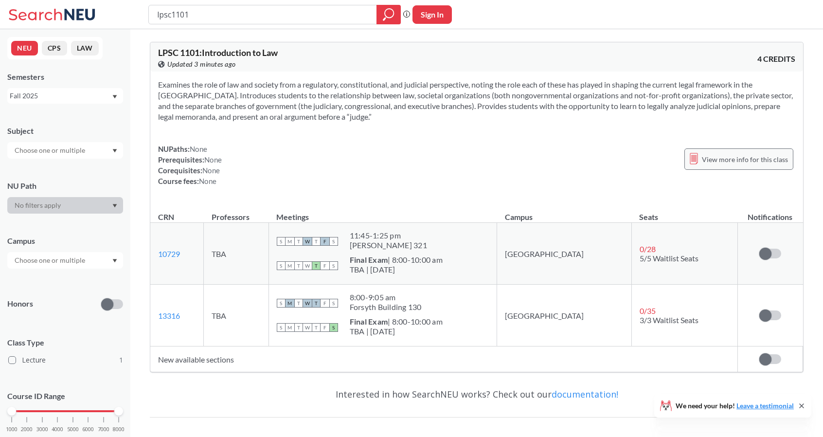
click at [704, 166] on div "View more info for this class" at bounding box center [738, 158] width 109 height 21
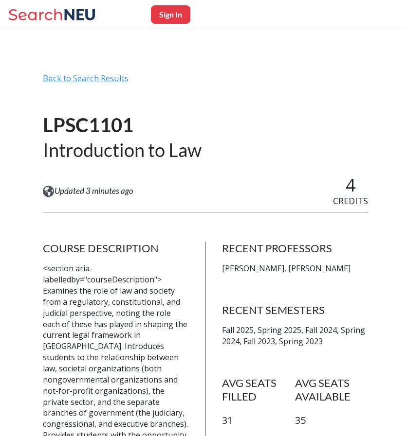
click at [98, 79] on div "Back to Search Results" at bounding box center [205, 82] width 325 height 18
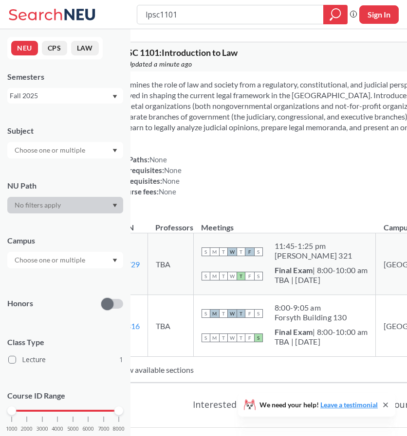
click at [171, 12] on input "lpsc1101" at bounding box center [229, 14] width 171 height 17
type input "cy4170"
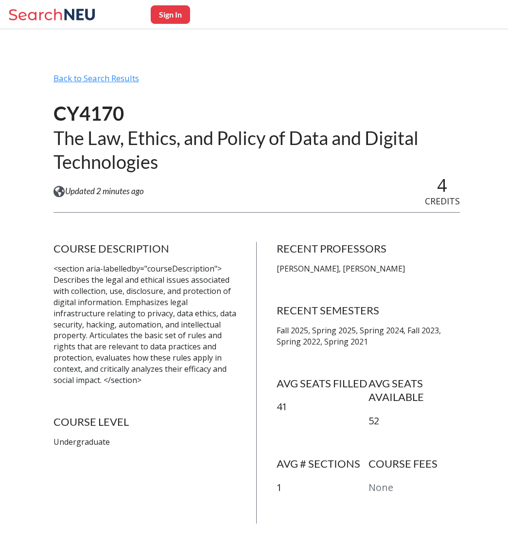
click at [112, 73] on div "Back to Search Results" at bounding box center [256, 82] width 407 height 18
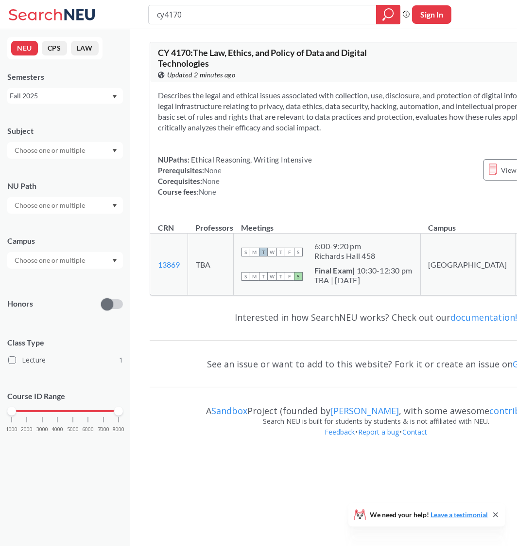
click at [197, 11] on input "cy4170" at bounding box center [262, 14] width 213 height 17
type input "comm 2551"
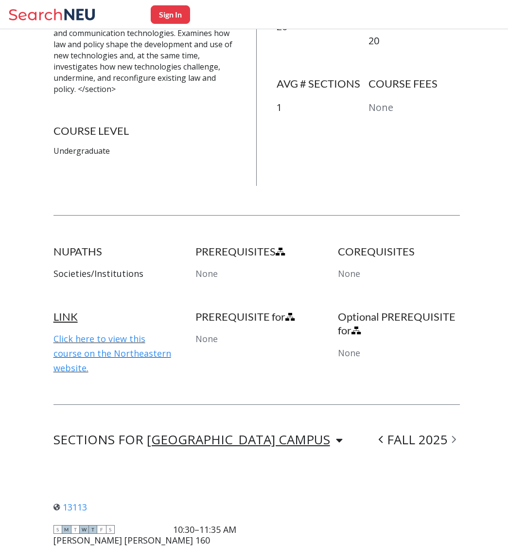
scroll to position [496, 0]
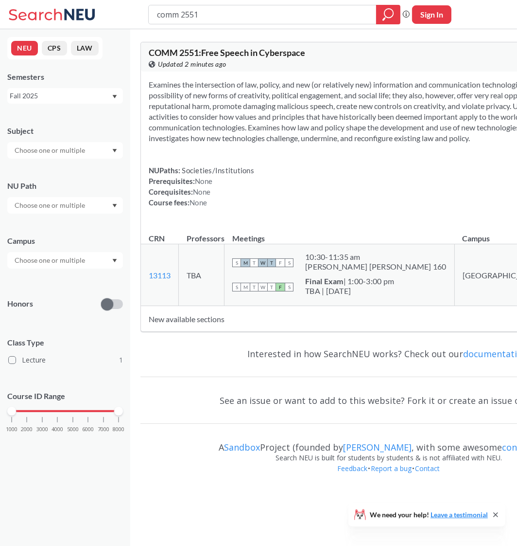
click at [200, 12] on input "comm 2551" at bounding box center [262, 14] width 213 height 17
type input "crim2340"
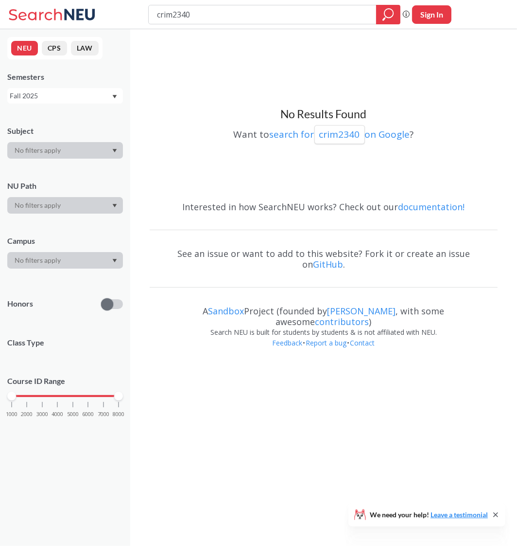
click at [65, 95] on div "Fall 2025" at bounding box center [61, 95] width 102 height 11
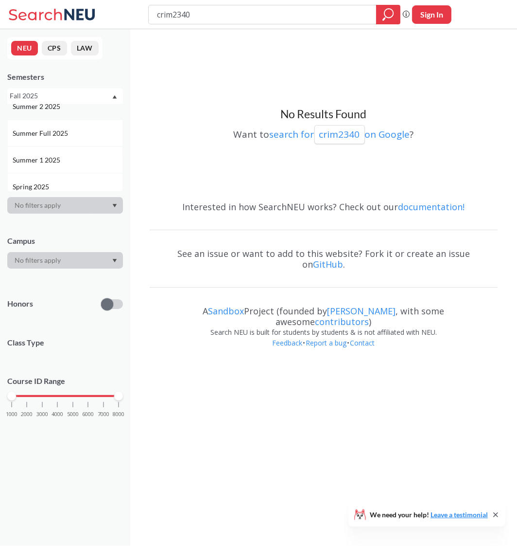
scroll to position [40, 0]
click at [40, 181] on span "Spring 2025" at bounding box center [32, 184] width 38 height 11
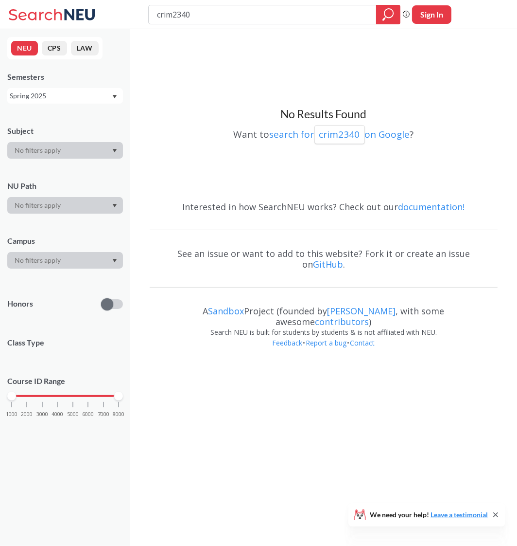
click at [57, 92] on div "Spring 2025" at bounding box center [61, 95] width 102 height 11
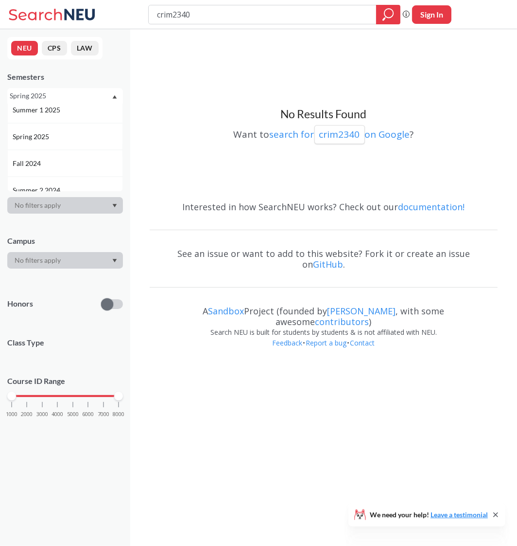
scroll to position [98, 0]
click at [58, 155] on div "Fall 2024" at bounding box center [68, 153] width 110 height 11
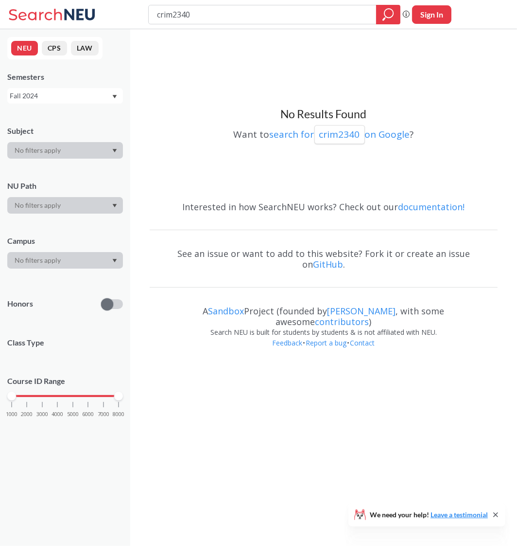
click at [213, 16] on input "crim2340" at bounding box center [262, 14] width 213 height 17
type input "crim4040"
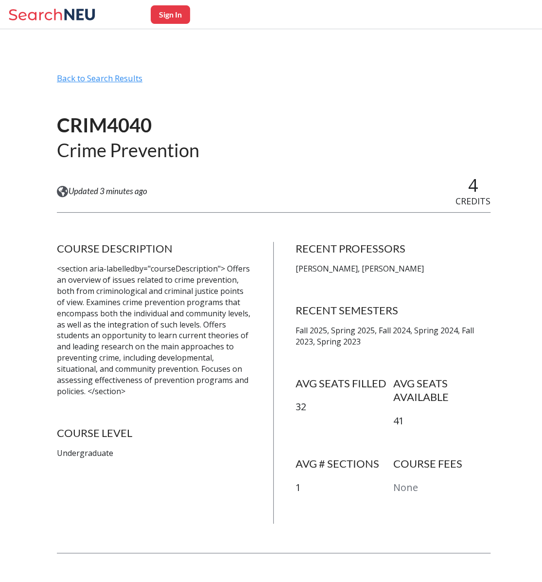
click at [116, 77] on div "Back to Search Results" at bounding box center [274, 82] width 434 height 18
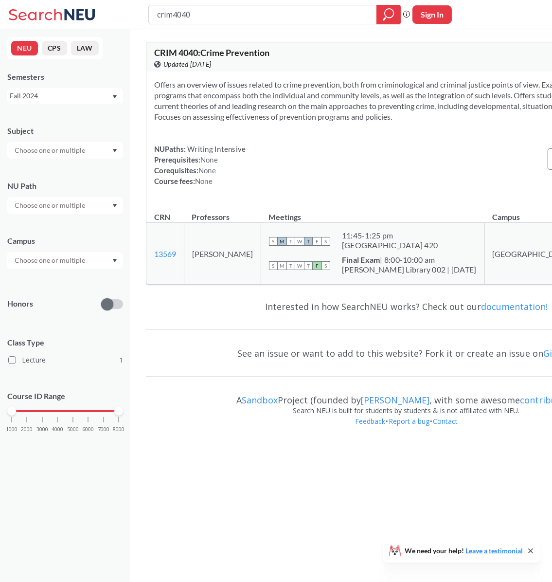
click at [208, 11] on input "crim4040" at bounding box center [262, 14] width 213 height 17
type input "cs2800"
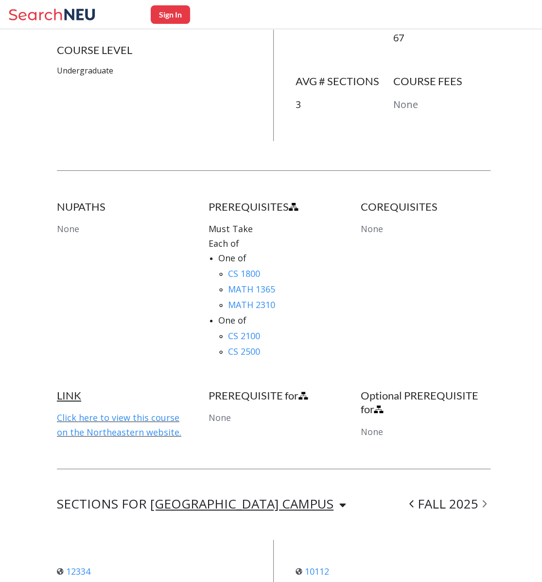
scroll to position [541, 0]
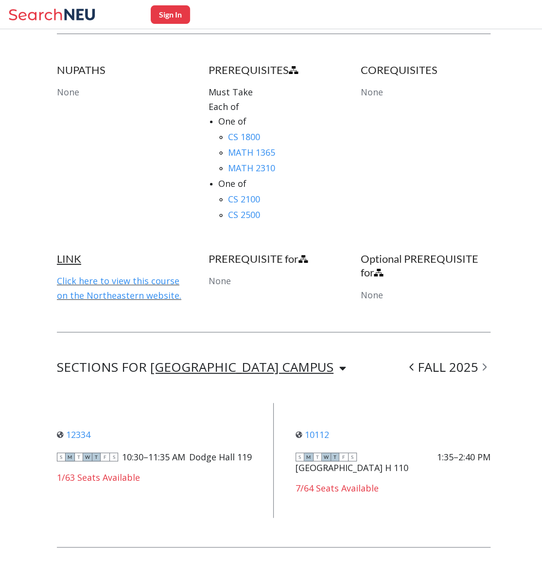
click at [49, 187] on div "Sign In Back to Search Results CS2800 Logic and Computation View this course on…" at bounding box center [271, 69] width 542 height 1074
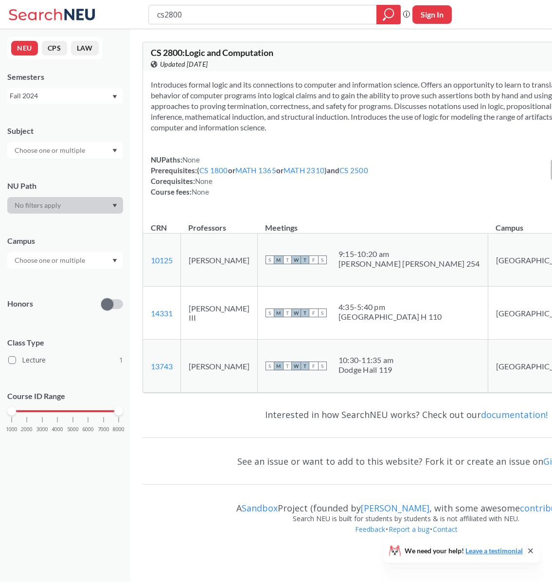
click at [177, 17] on input "cs2800" at bounding box center [262, 14] width 213 height 17
click at [173, 15] on input "cs2800" at bounding box center [262, 14] width 213 height 17
type input "cs4400"
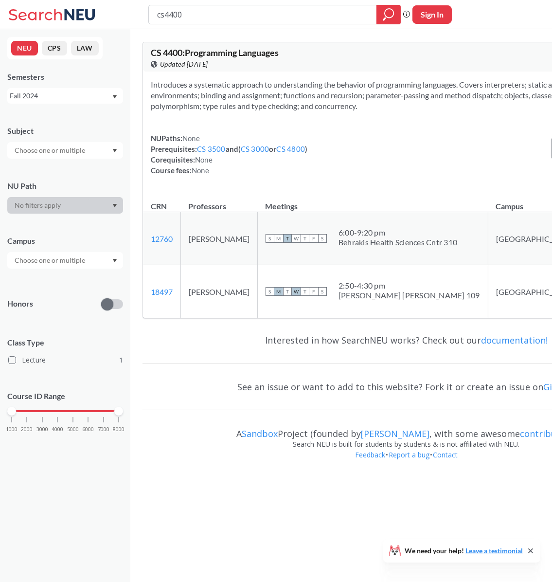
click at [173, 15] on input "cs4400" at bounding box center [262, 14] width 213 height 17
click at [168, 11] on input "cs4400" at bounding box center [262, 14] width 213 height 17
type input "lpsc1101"
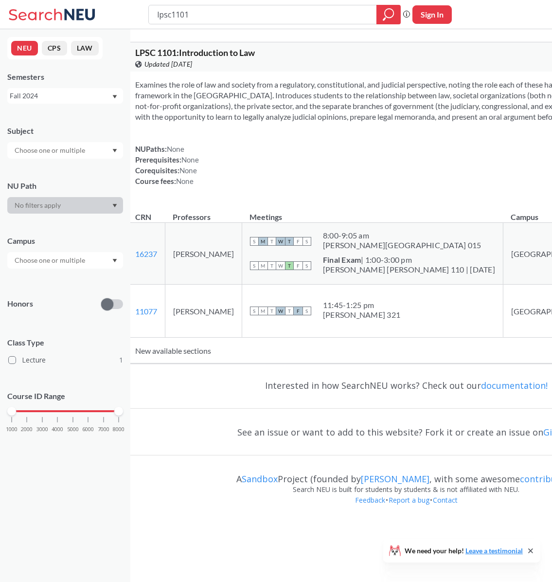
click at [92, 100] on div "Fall 2024" at bounding box center [61, 95] width 102 height 11
click at [64, 118] on div "Fall 2025" at bounding box center [68, 117] width 110 height 11
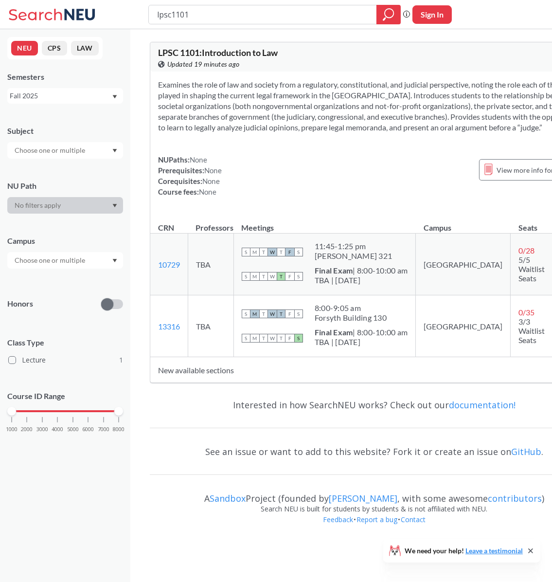
click at [89, 103] on div "Fall 2025" at bounding box center [65, 96] width 116 height 16
click at [70, 145] on div "Summer 2 2025" at bounding box center [68, 144] width 110 height 11
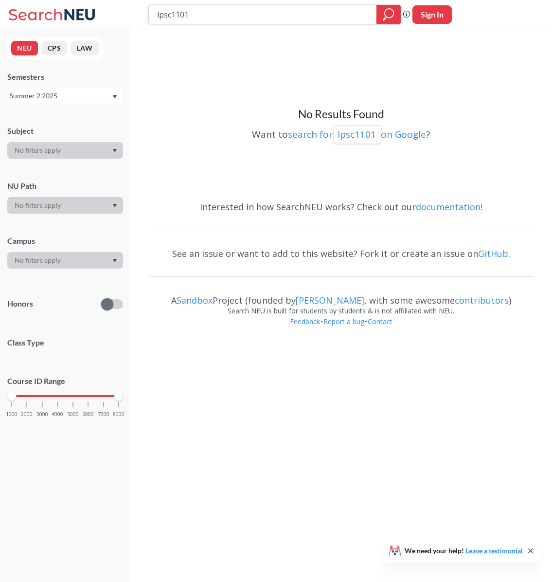
click at [192, 13] on input "lpsc1101" at bounding box center [262, 14] width 213 height 17
type input "lpsc3303"
click at [45, 91] on div "Summer 2 2025" at bounding box center [61, 95] width 102 height 11
click at [58, 163] on div "Summer 1 2025" at bounding box center [65, 153] width 116 height 27
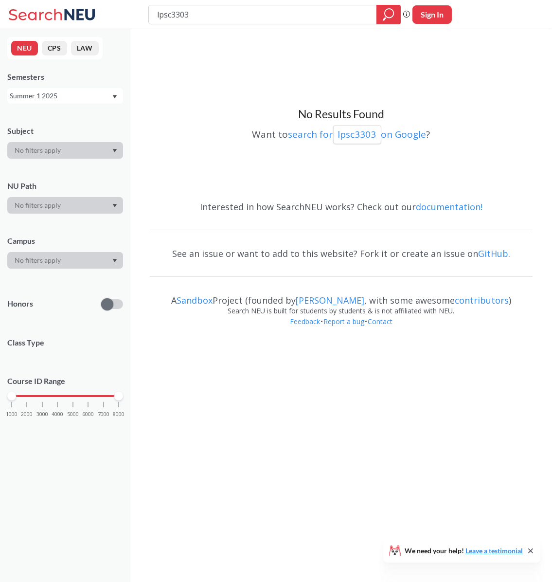
click at [92, 83] on div "Semesters Summer 1 2025" at bounding box center [65, 87] width 116 height 32
click at [86, 91] on div "Summer 1 2025" at bounding box center [61, 95] width 102 height 11
click at [54, 112] on div "Fall 2025" at bounding box center [68, 117] width 110 height 11
click at [78, 101] on div "Fall 2025" at bounding box center [61, 95] width 102 height 11
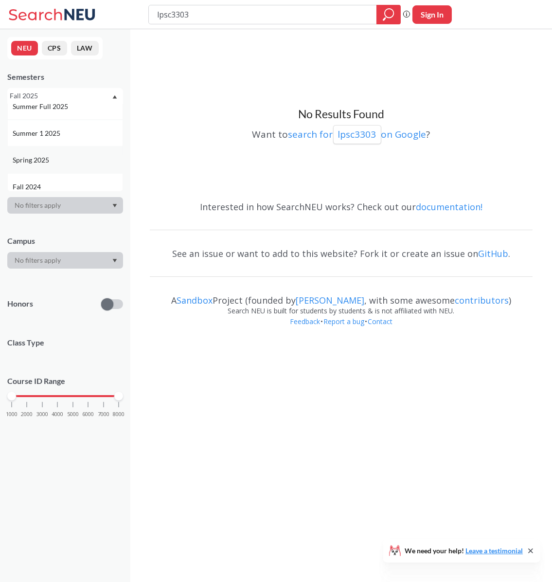
click at [56, 157] on div "Spring 2025" at bounding box center [68, 160] width 110 height 11
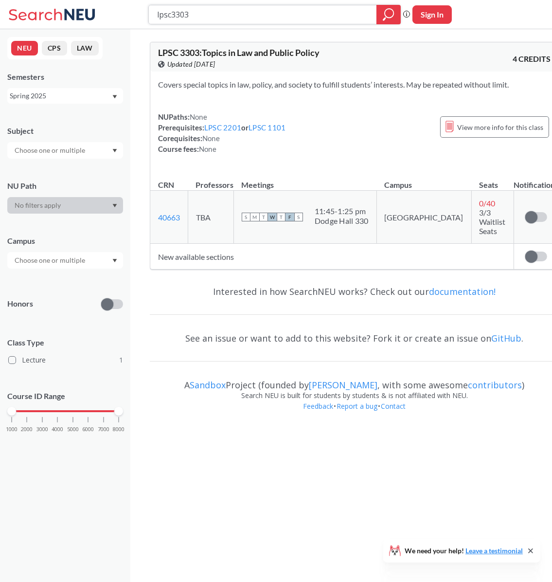
click at [194, 14] on input "lpsc3303" at bounding box center [262, 14] width 213 height 17
type input "pols3324"
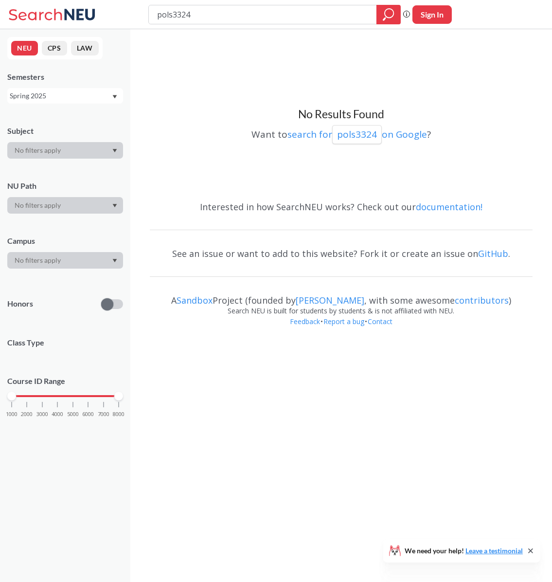
click at [87, 100] on div "Spring 2025" at bounding box center [61, 95] width 102 height 11
click at [53, 119] on div "Fall 2025" at bounding box center [68, 117] width 110 height 11
click at [68, 100] on div "Fall 2025" at bounding box center [61, 95] width 102 height 11
click at [52, 139] on span "Summer 2 2025" at bounding box center [38, 144] width 50 height 11
click at [48, 106] on div "NEU CPS LAW Semesters Summer 2 2025 Subject NU Path Campus Honors Class Type Co…" at bounding box center [65, 305] width 130 height 552
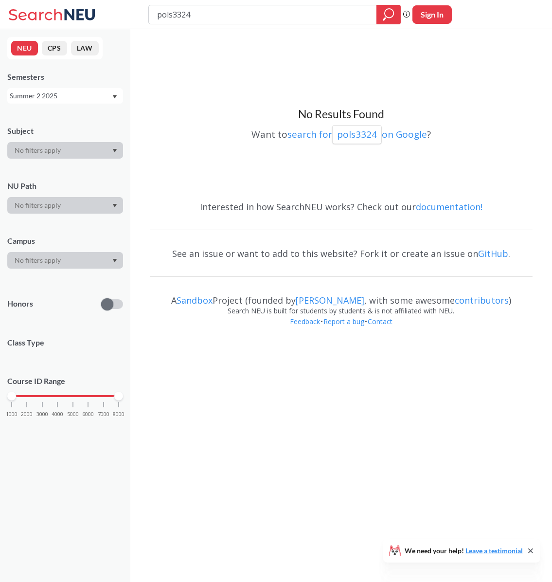
click at [48, 104] on div "NEU CPS LAW Semesters Summer 2 2025 Subject NU Path Campus Honors Class Type Co…" at bounding box center [65, 305] width 130 height 552
click at [48, 101] on div "Summer 2 2025" at bounding box center [61, 95] width 102 height 11
click at [51, 171] on span "Summer 1 2025" at bounding box center [38, 170] width 50 height 11
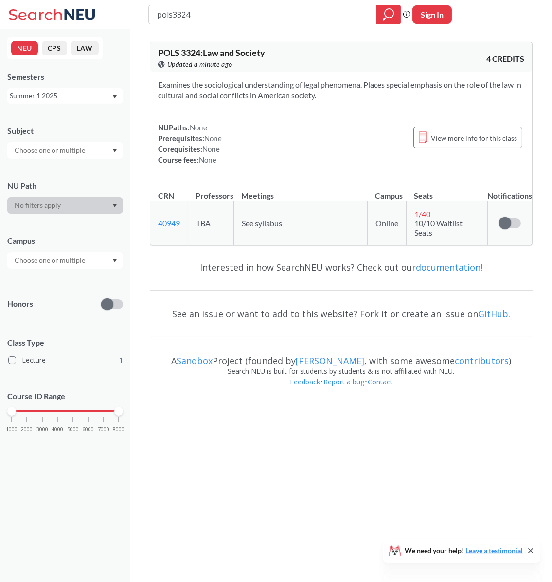
click at [300, 151] on div "NUPaths: None Prerequisites: None Corequisites: None Course fees: None View mor…" at bounding box center [341, 143] width 366 height 43
click at [192, 10] on input "pols3324" at bounding box center [262, 14] width 213 height 17
click at [89, 90] on div "Summer 1 2025" at bounding box center [61, 95] width 102 height 11
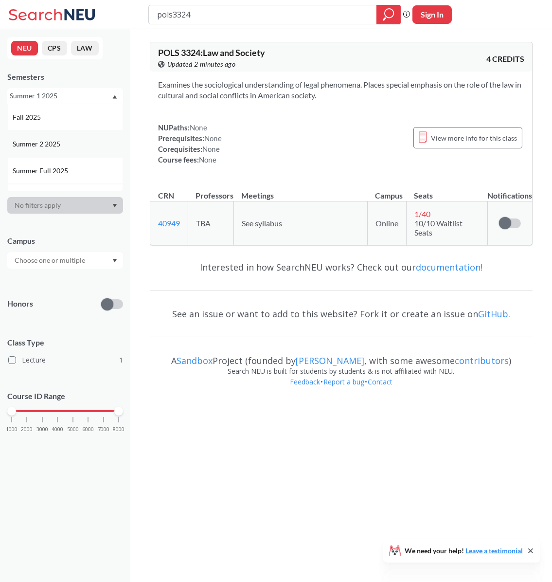
click at [54, 142] on span "Summer 2 2025" at bounding box center [38, 144] width 50 height 11
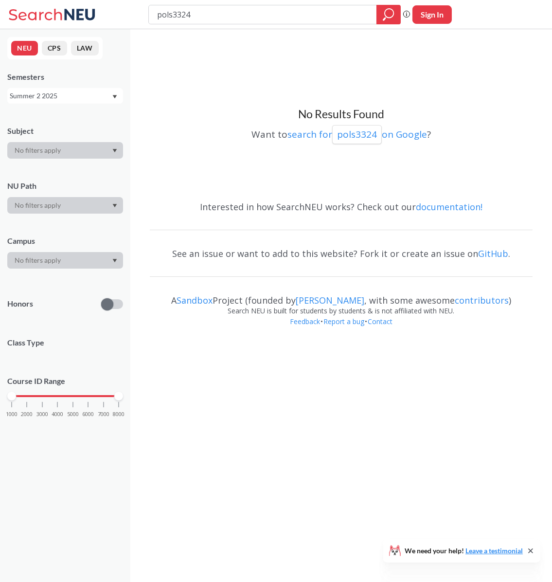
click at [51, 81] on div "Semesters" at bounding box center [65, 76] width 116 height 11
click at [45, 91] on div "Summer 2 2025" at bounding box center [61, 95] width 102 height 11
click at [49, 182] on span "Summer 2 2024" at bounding box center [38, 187] width 50 height 11
click at [65, 83] on div "Semesters Summer 2 2024" at bounding box center [65, 87] width 116 height 32
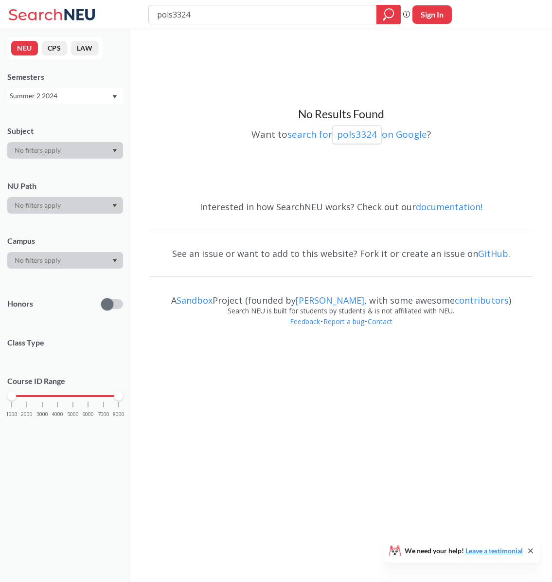
click at [62, 89] on div "Summer 2 2024" at bounding box center [65, 96] width 116 height 16
click at [60, 149] on span "Summer 1 2025" at bounding box center [38, 151] width 50 height 11
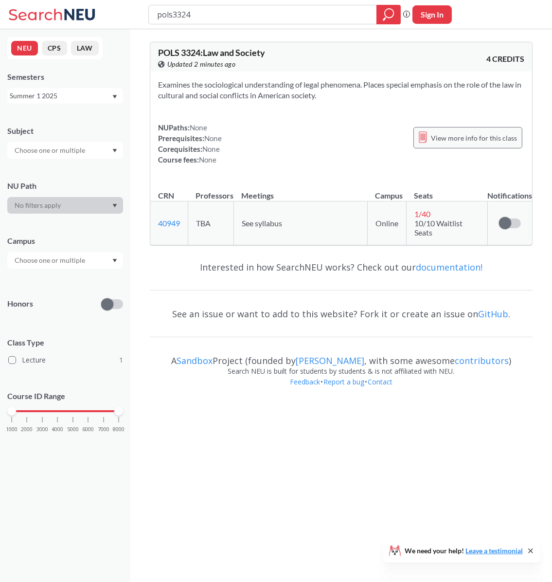
click at [467, 144] on div "View more info for this class" at bounding box center [467, 137] width 109 height 21
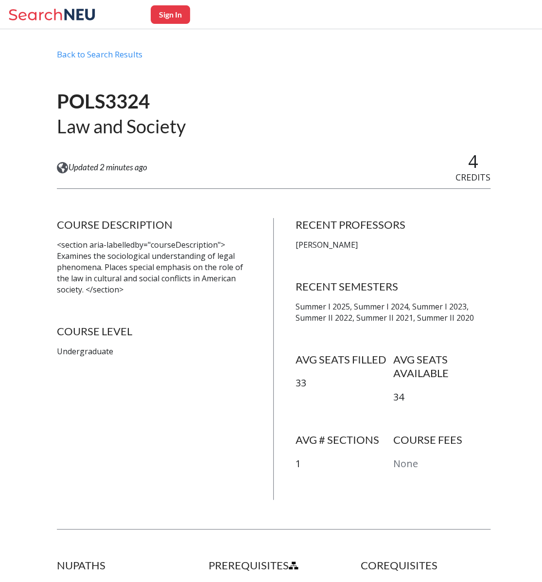
scroll to position [27, 0]
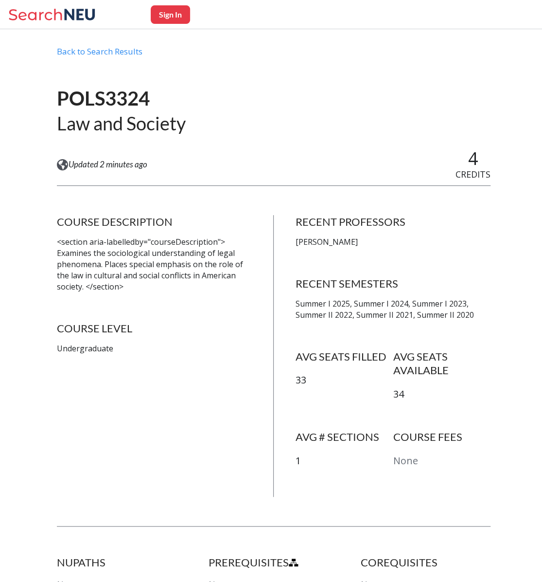
drag, startPoint x: 191, startPoint y: 418, endPoint x: 136, endPoint y: 427, distance: 56.1
click at [136, 427] on div "COURSE DESCRIPTION <section aria-labelledby="courseDescription"> Examines the s…" at bounding box center [154, 356] width 195 height 282
click at [188, 410] on div "COURSE DESCRIPTION <section aria-labelledby="courseDescription"> Examines the s…" at bounding box center [154, 356] width 195 height 282
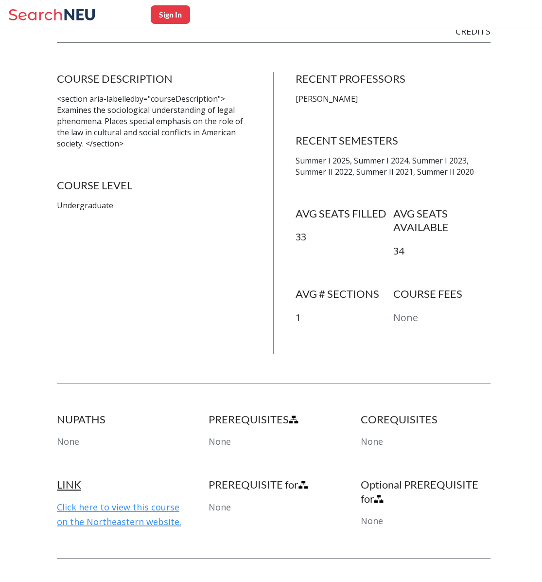
scroll to position [171, 0]
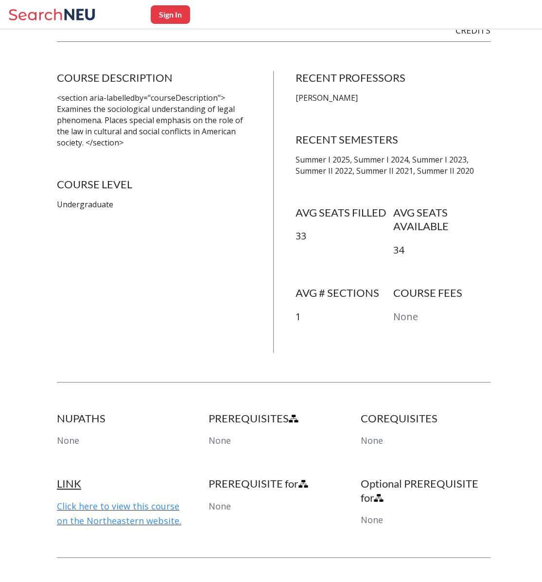
click at [127, 134] on p "<section aria-labelledby="courseDescription"> Examines the sociological underst…" at bounding box center [154, 119] width 195 height 55
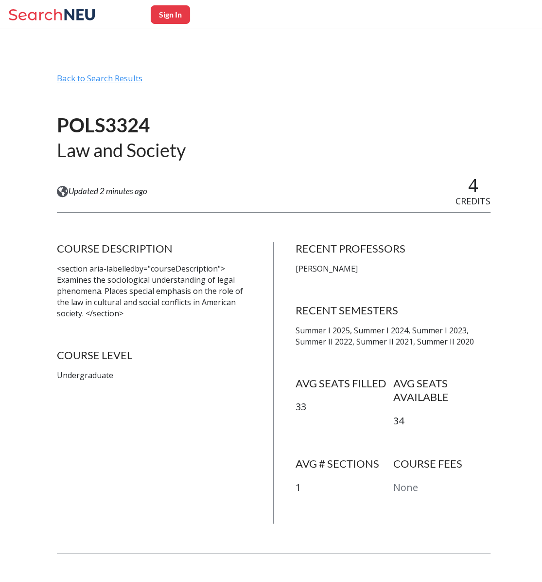
click at [114, 76] on div "Back to Search Results" at bounding box center [274, 82] width 434 height 18
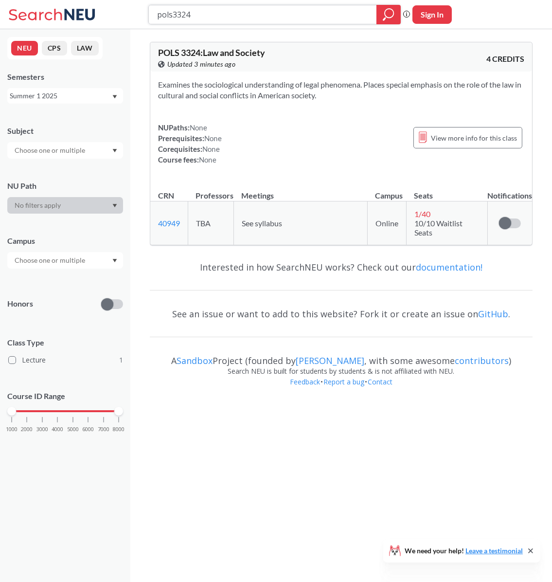
click at [213, 15] on input "pols3324" at bounding box center [262, 14] width 213 height 17
type input "lpsc2301"
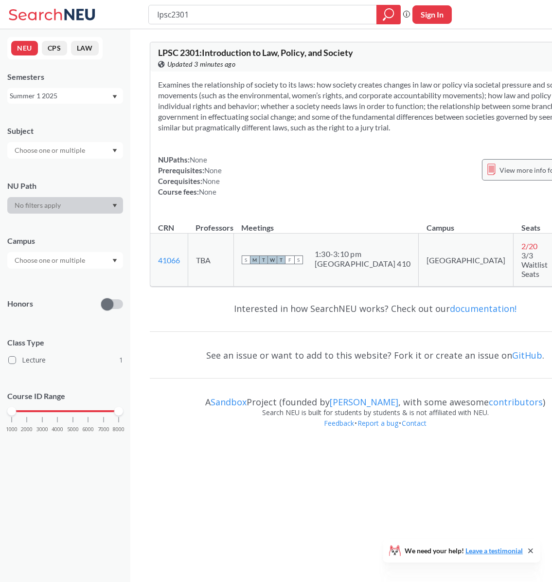
click at [499, 176] on span "View more info for this class" at bounding box center [542, 170] width 86 height 12
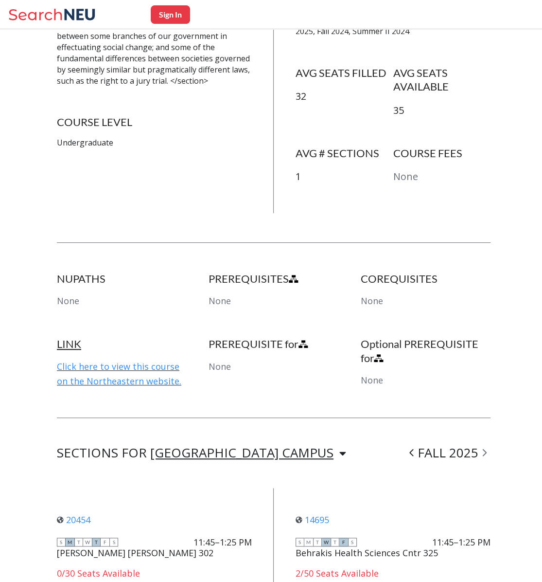
scroll to position [429, 0]
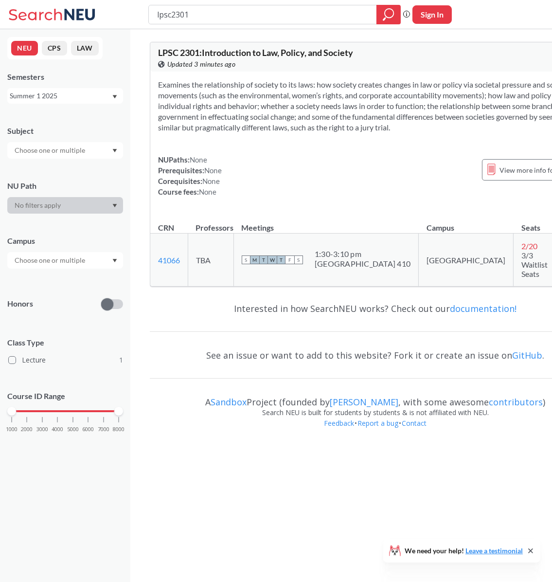
click at [95, 92] on div "Summer 1 2025" at bounding box center [61, 95] width 102 height 11
click at [74, 139] on div "Summer 2 2025" at bounding box center [68, 144] width 110 height 11
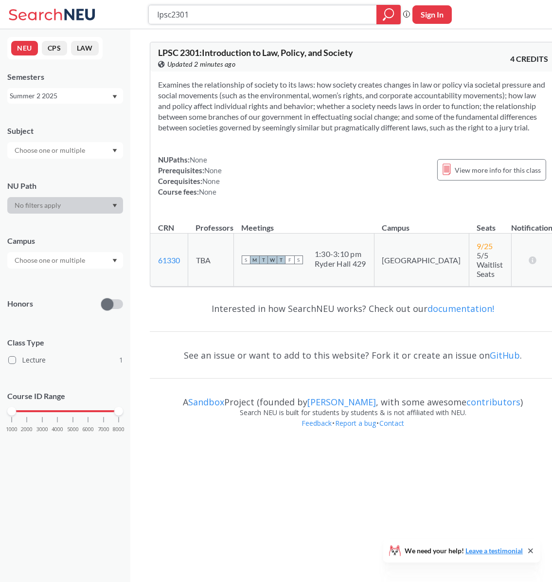
click at [202, 18] on input "lpsc2301" at bounding box center [262, 14] width 213 height 17
click at [189, 16] on input "lpsc2301" at bounding box center [262, 14] width 213 height 17
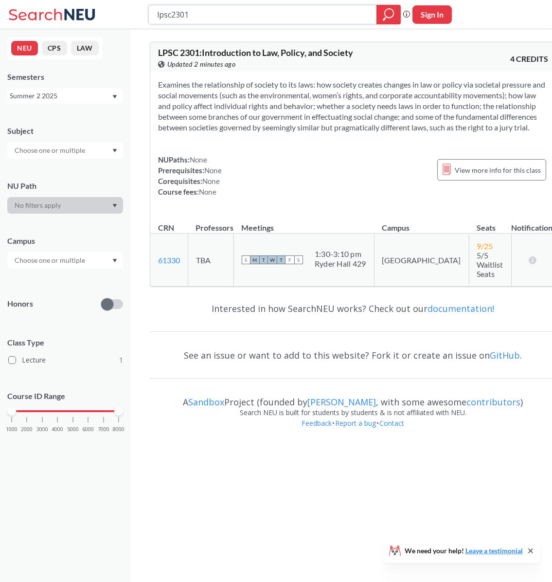
click at [189, 16] on input "lpsc2301" at bounding box center [262, 14] width 213 height 17
type input "pols3423"
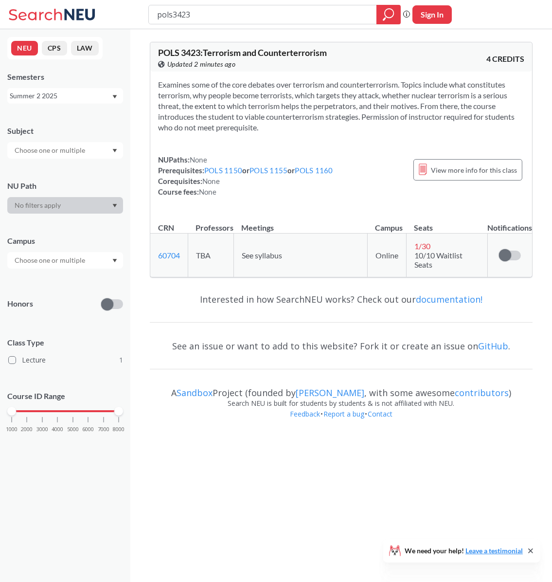
click at [103, 101] on div "Summer 2 2025" at bounding box center [61, 95] width 102 height 11
click at [64, 161] on div "Summer 2 2024" at bounding box center [68, 157] width 110 height 11
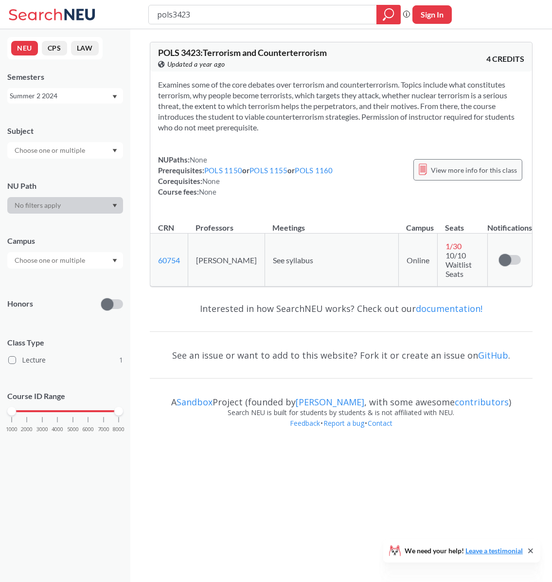
click at [438, 172] on span "View more info for this class" at bounding box center [474, 170] width 86 height 12
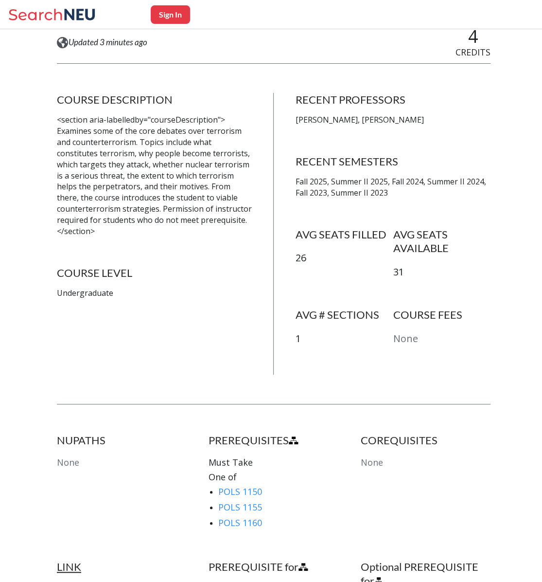
scroll to position [151, 0]
